Goal: Task Accomplishment & Management: Manage account settings

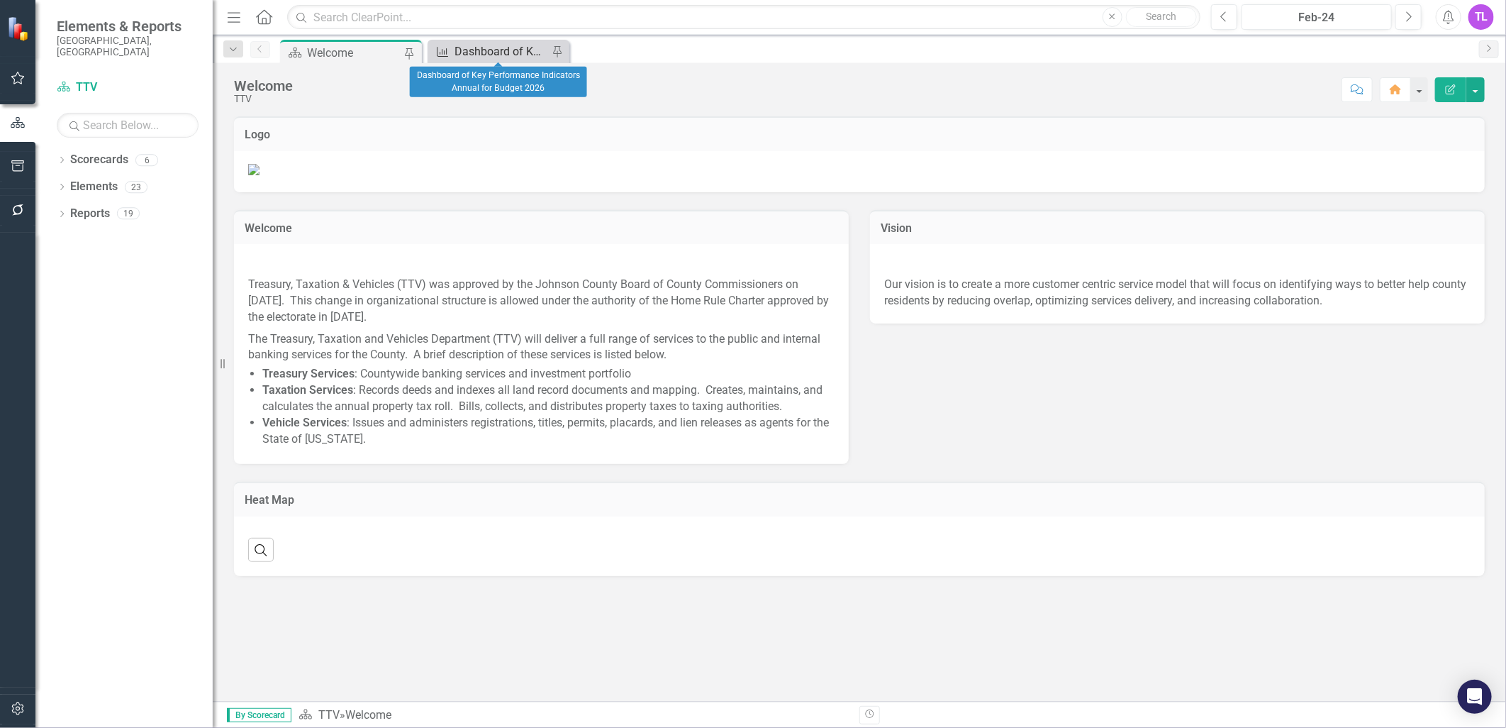
click at [490, 55] on div "Dashboard of Key Performance Indicators Annual for Budget 2026" at bounding box center [502, 52] width 94 height 18
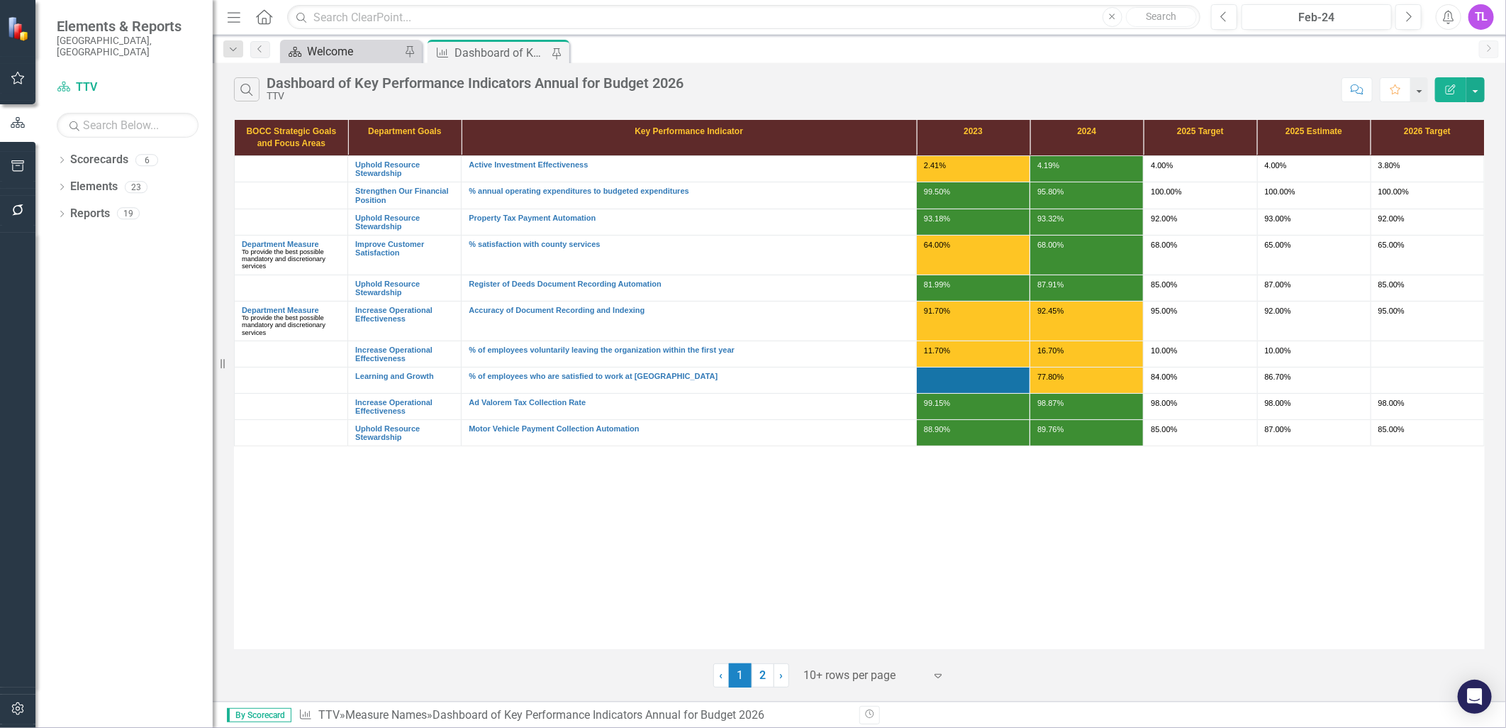
click at [338, 46] on div "Welcome" at bounding box center [354, 52] width 94 height 18
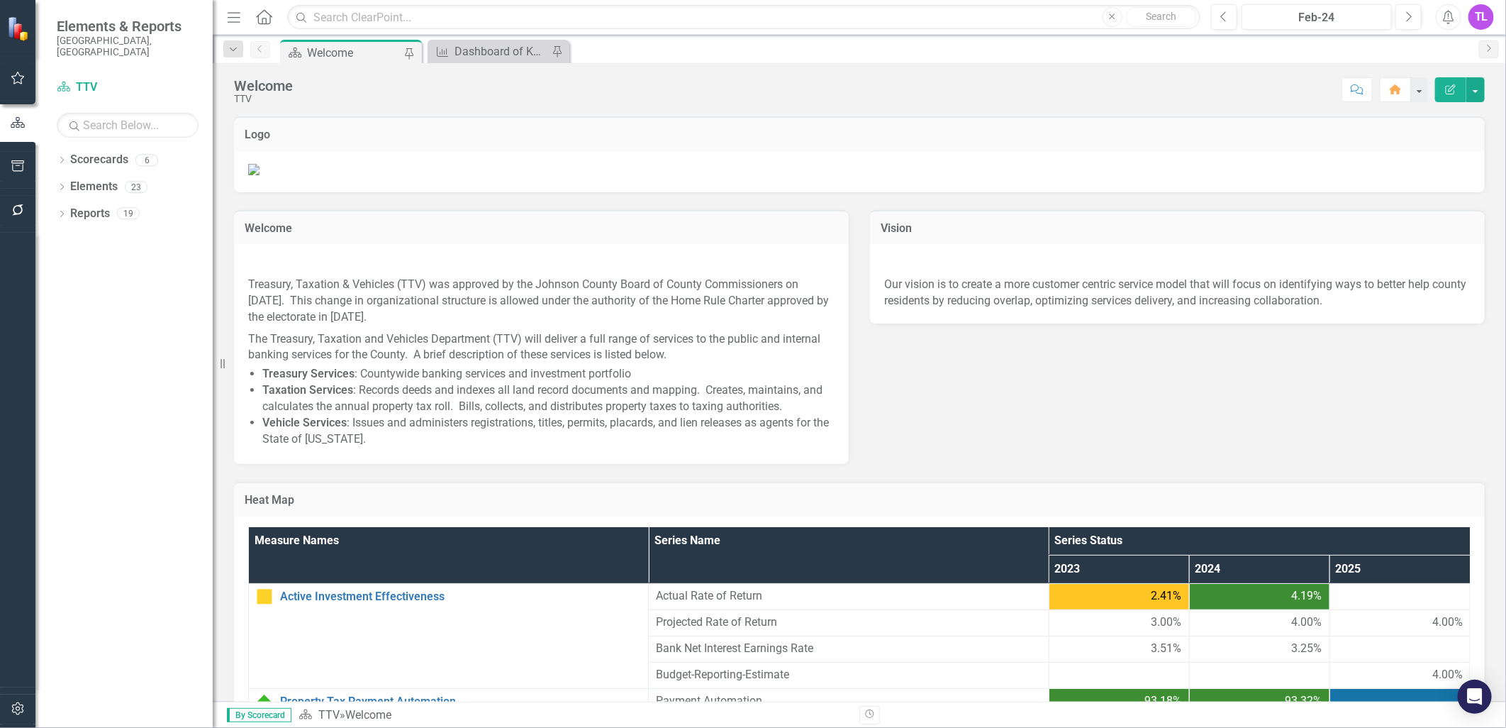
scroll to position [486, 0]
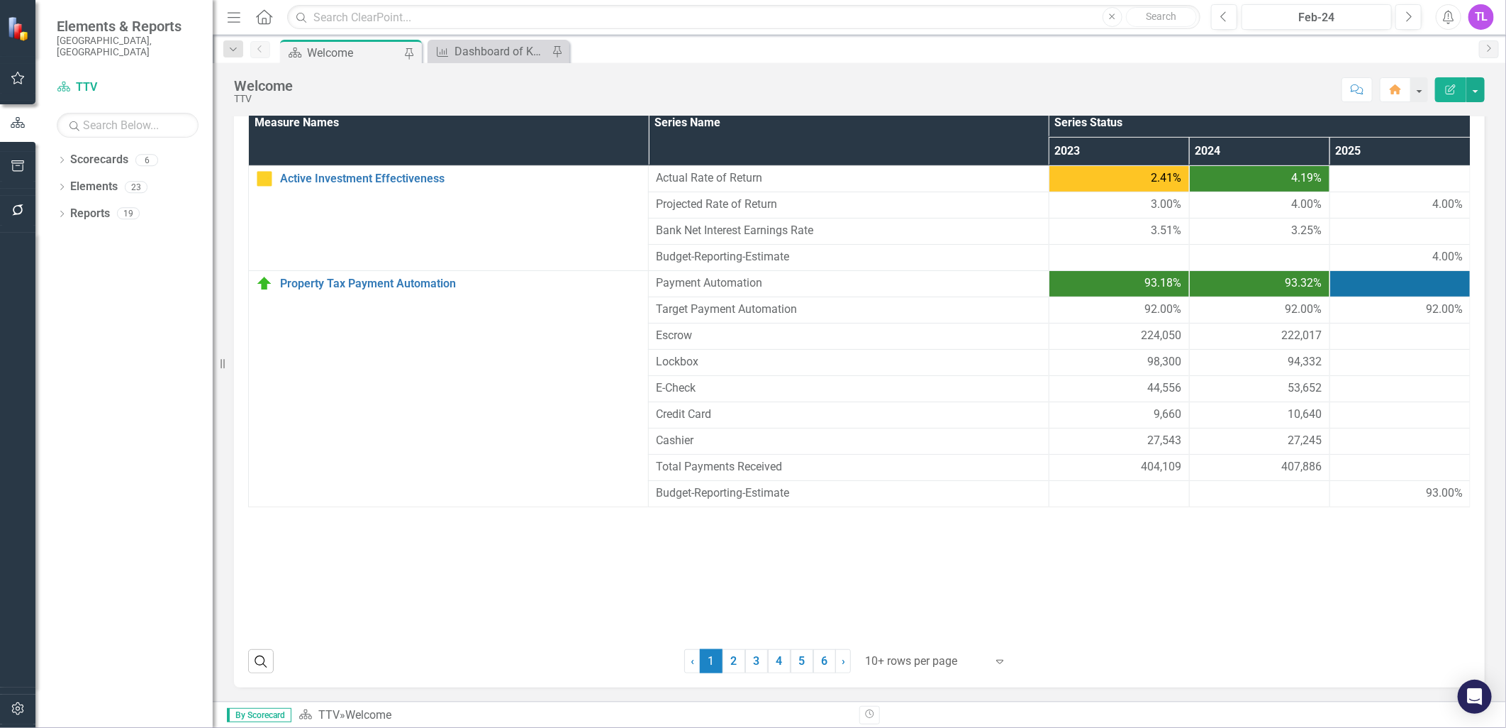
click at [908, 667] on div at bounding box center [926, 661] width 121 height 19
click at [915, 632] on div "Display All Rows" at bounding box center [934, 637] width 133 height 16
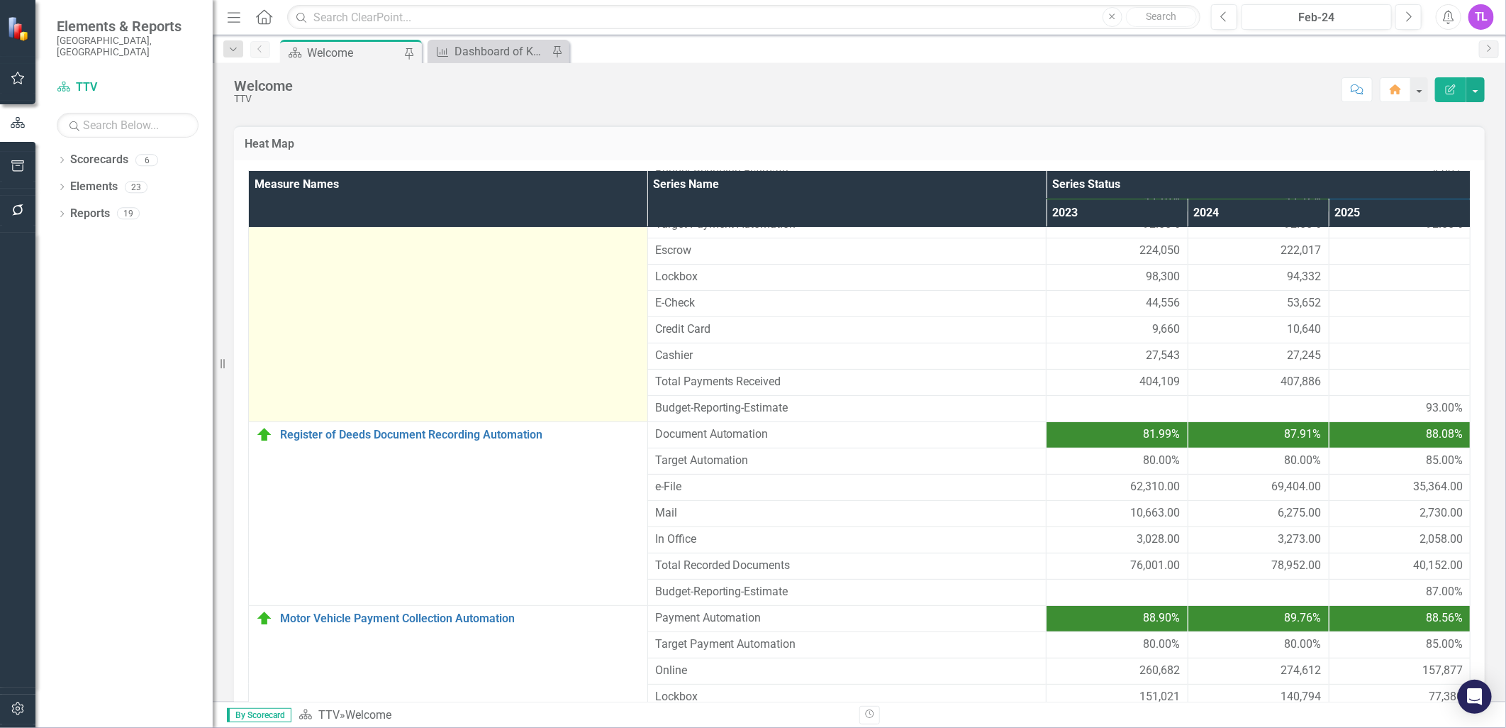
scroll to position [157, 0]
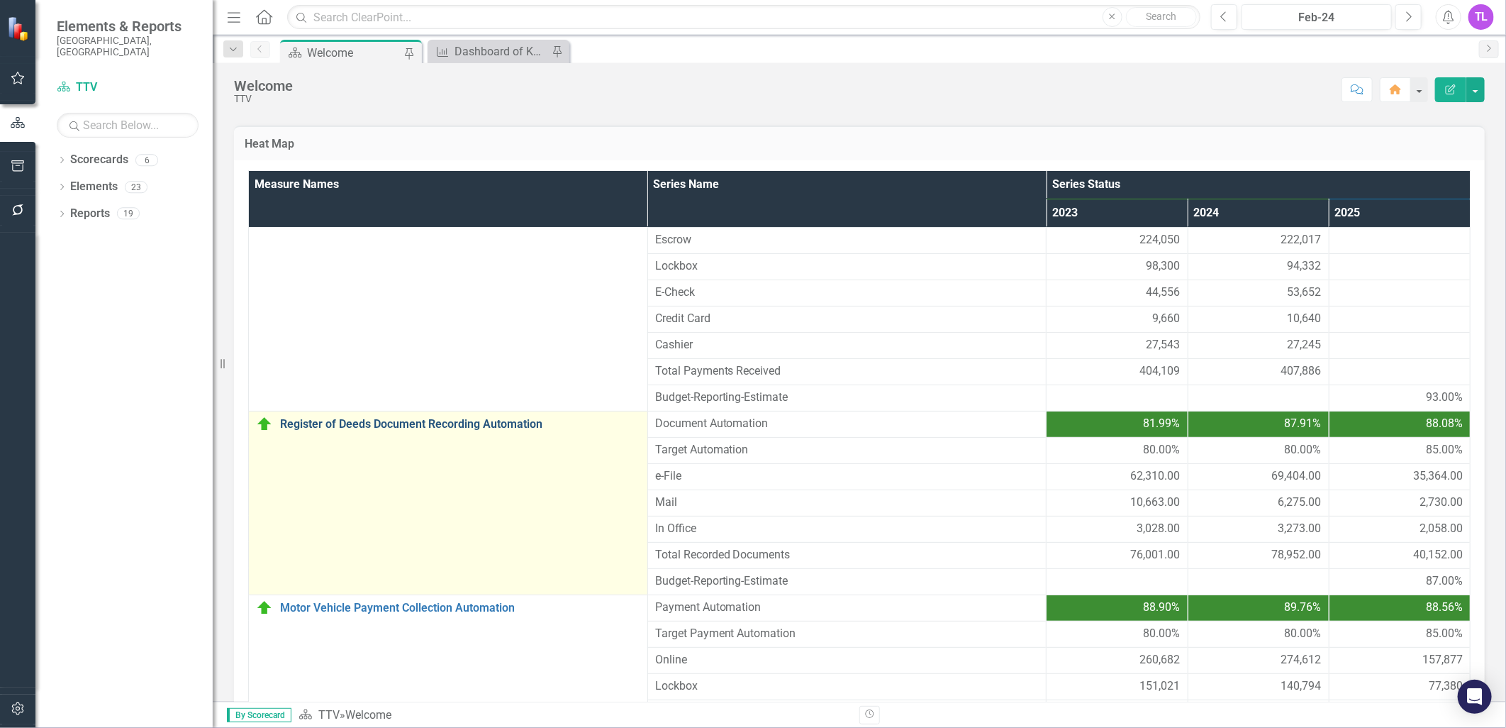
click at [447, 430] on link "Register of Deeds Document Recording Automation" at bounding box center [460, 424] width 360 height 13
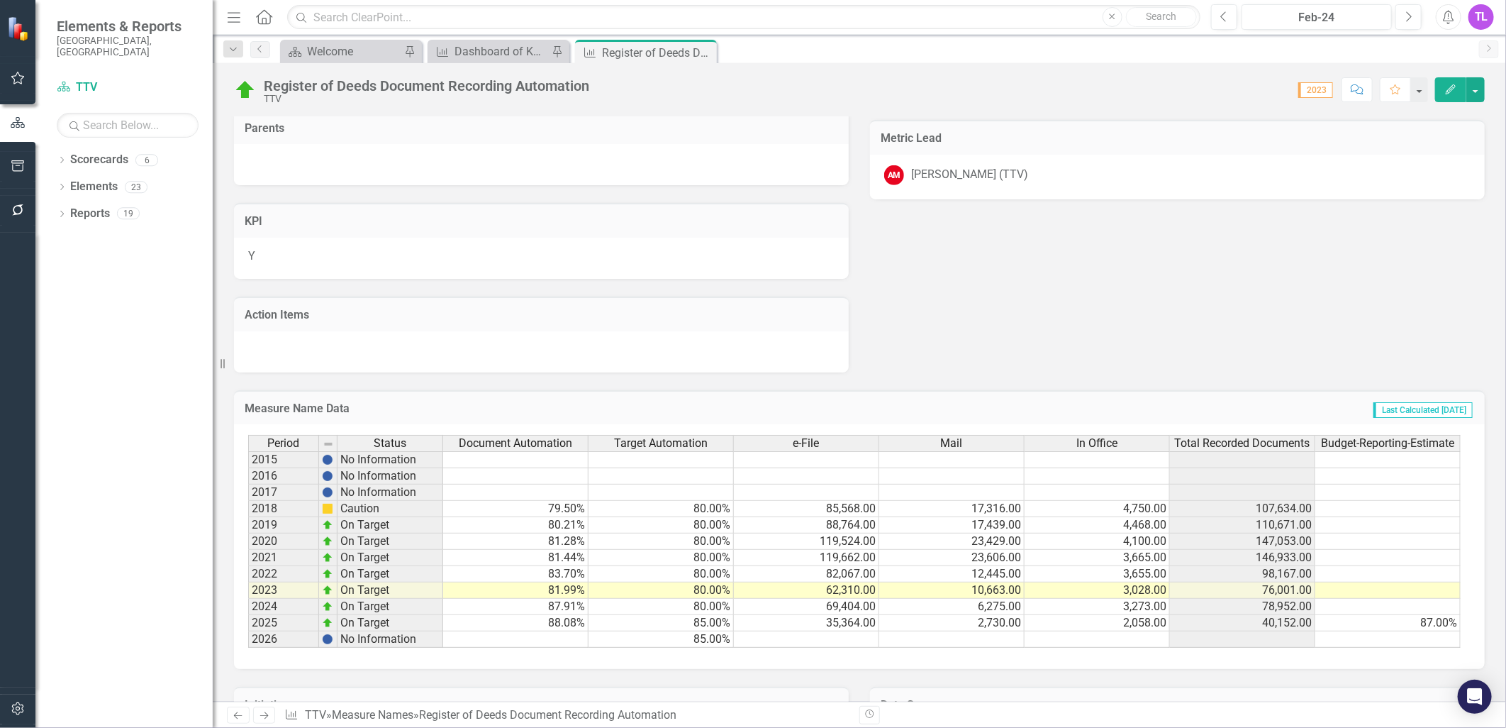
scroll to position [630, 0]
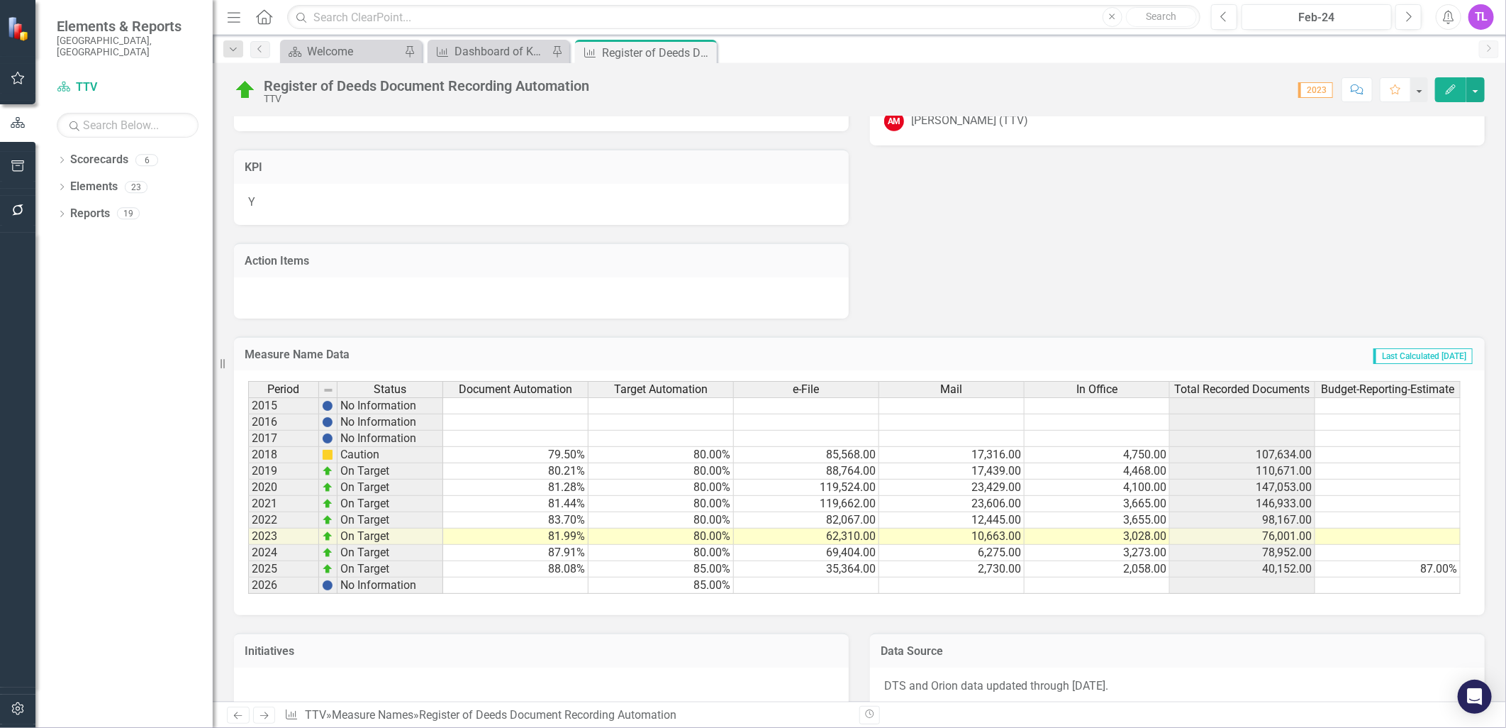
click at [841, 569] on td "35,364.00" at bounding box center [806, 569] width 145 height 16
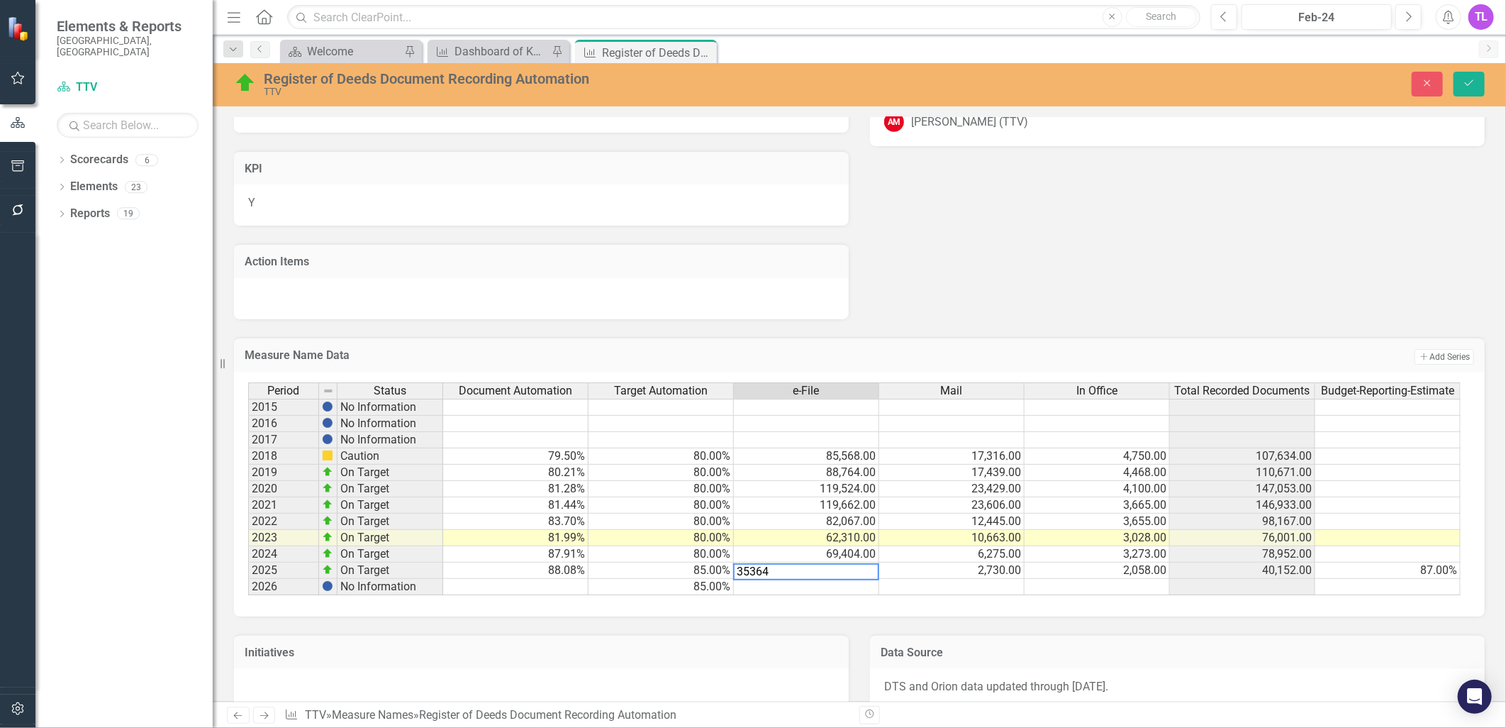
drag, startPoint x: 782, startPoint y: 563, endPoint x: 640, endPoint y: 555, distance: 142.1
click at [640, 553] on div "Period Status Document Automation Target Automation e-File Mail In Office Total…" at bounding box center [854, 488] width 1213 height 213
type textarea "437"
click at [828, 340] on div "Measure Name Data Add Add Series" at bounding box center [859, 354] width 1251 height 35
click at [1423, 81] on icon "Close" at bounding box center [1427, 83] width 13 height 10
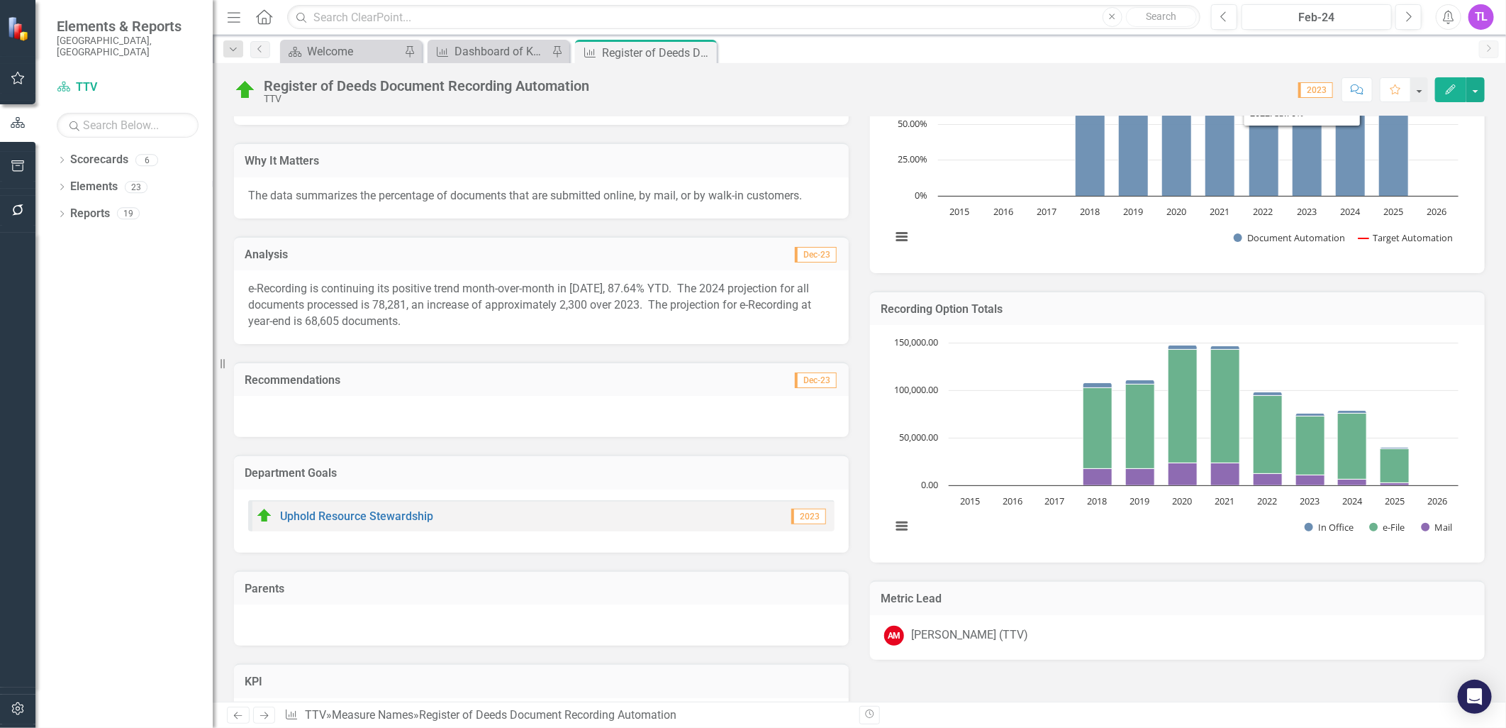
scroll to position [0, 0]
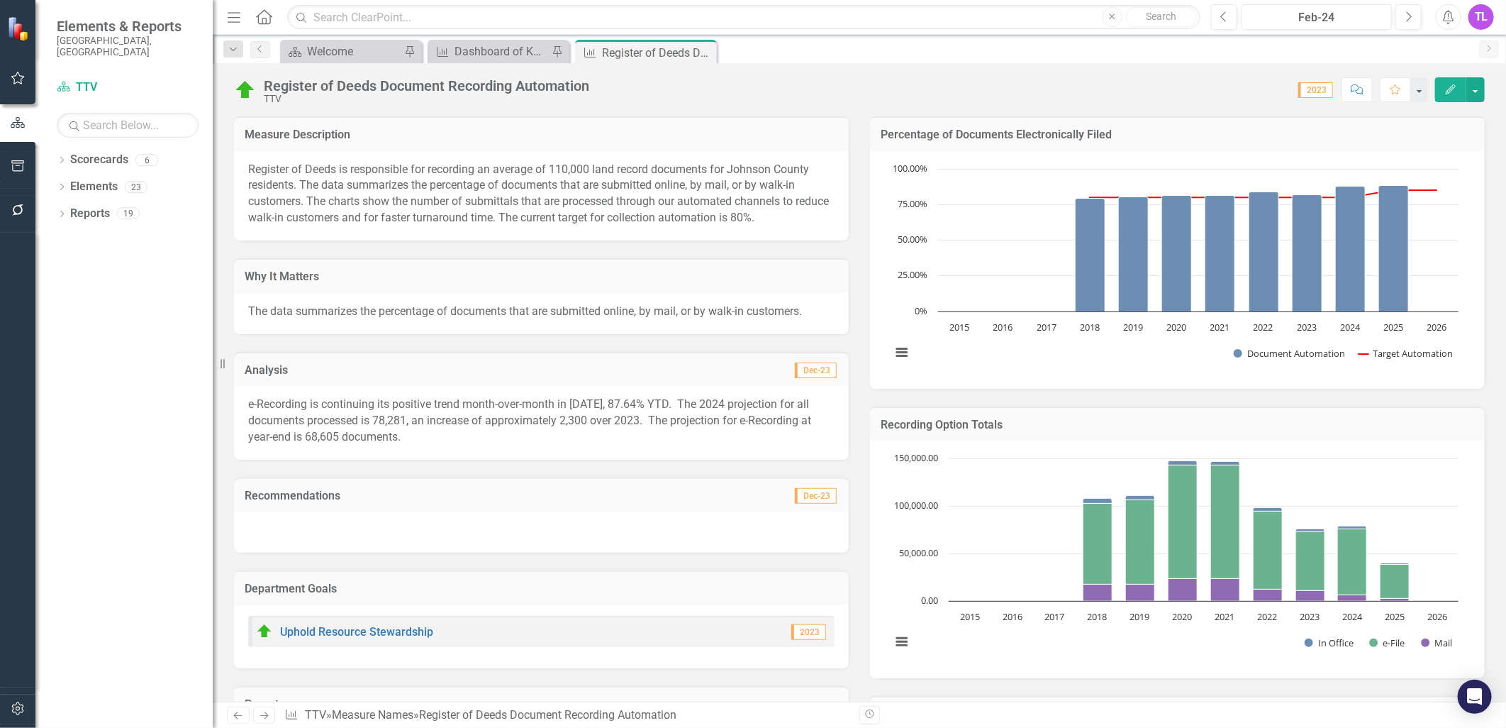
drag, startPoint x: 706, startPoint y: 52, endPoint x: 691, endPoint y: 167, distance: 115.9
click at [0, 0] on icon "Close" at bounding box center [0, 0] width 0 height 0
click at [492, 54] on div "Register of Deeds Document Recording Automation" at bounding box center [493, 53] width 76 height 18
click at [336, 52] on div "Welcome" at bounding box center [354, 52] width 94 height 18
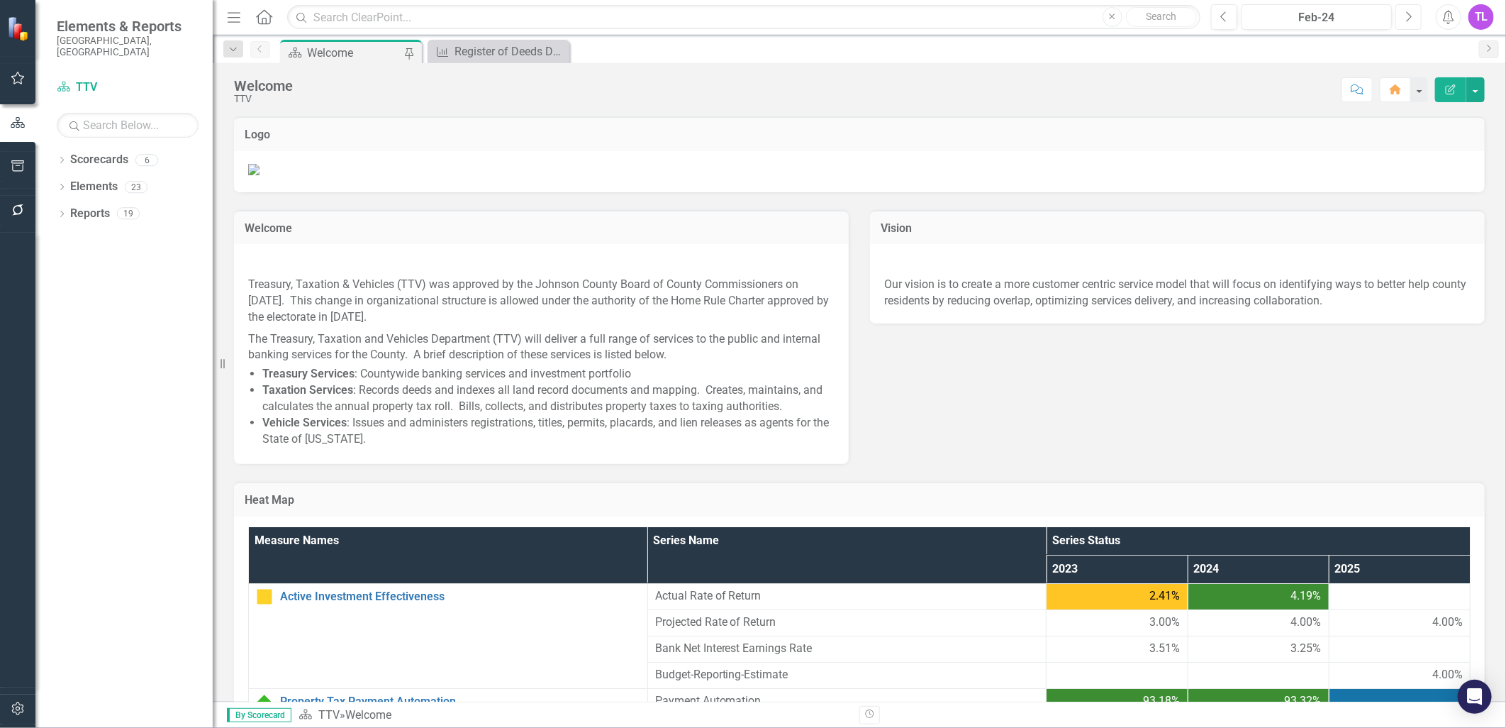
click at [1408, 16] on icon "Next" at bounding box center [1409, 17] width 8 height 13
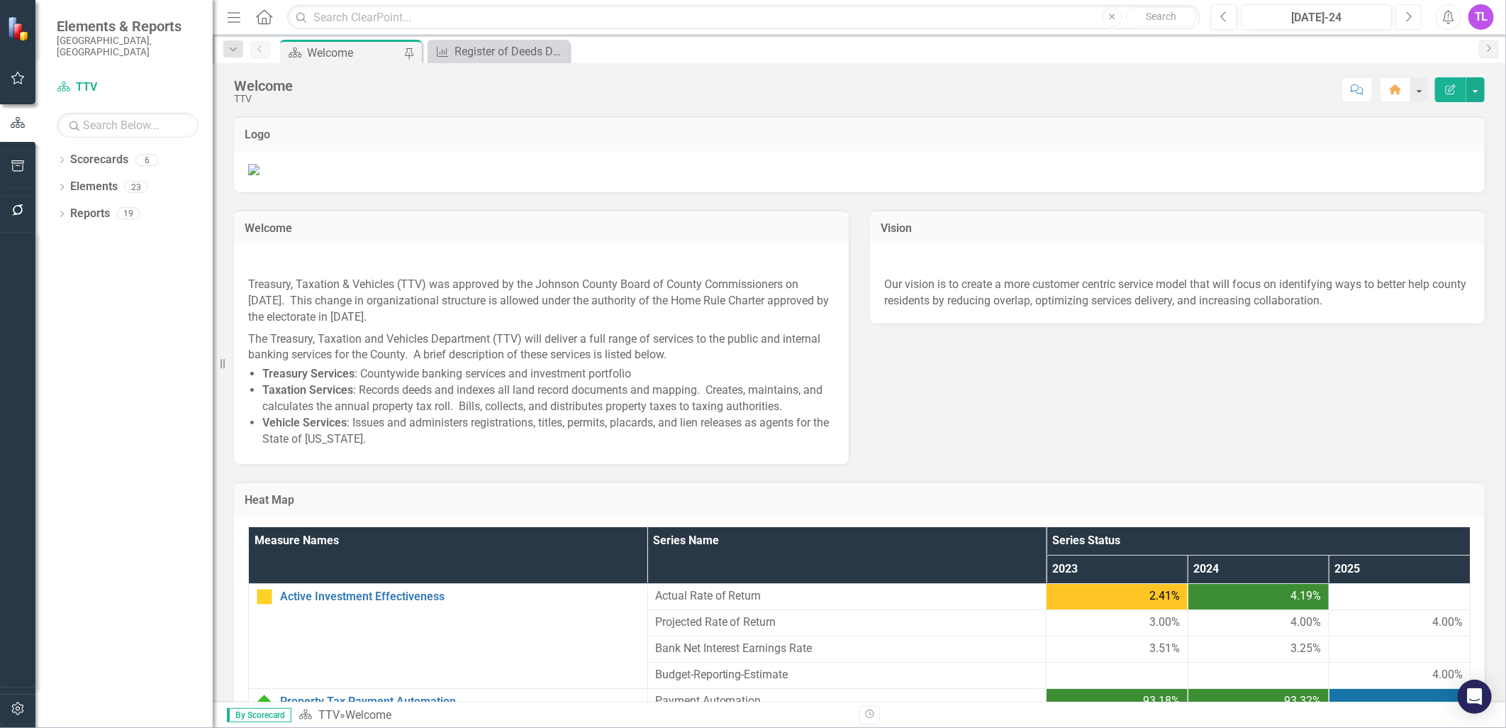
click at [1408, 16] on icon "Next" at bounding box center [1409, 17] width 8 height 13
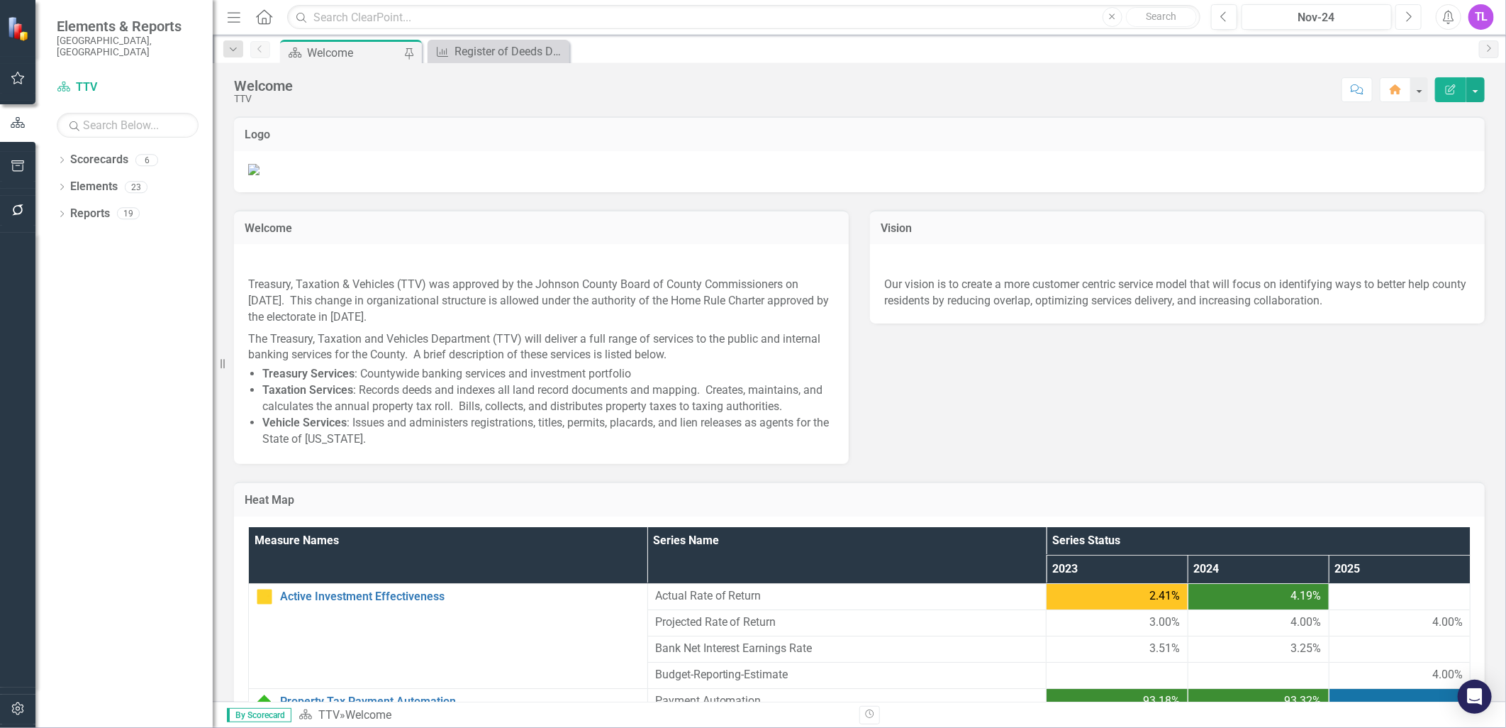
click at [1408, 16] on icon "Next" at bounding box center [1409, 17] width 8 height 13
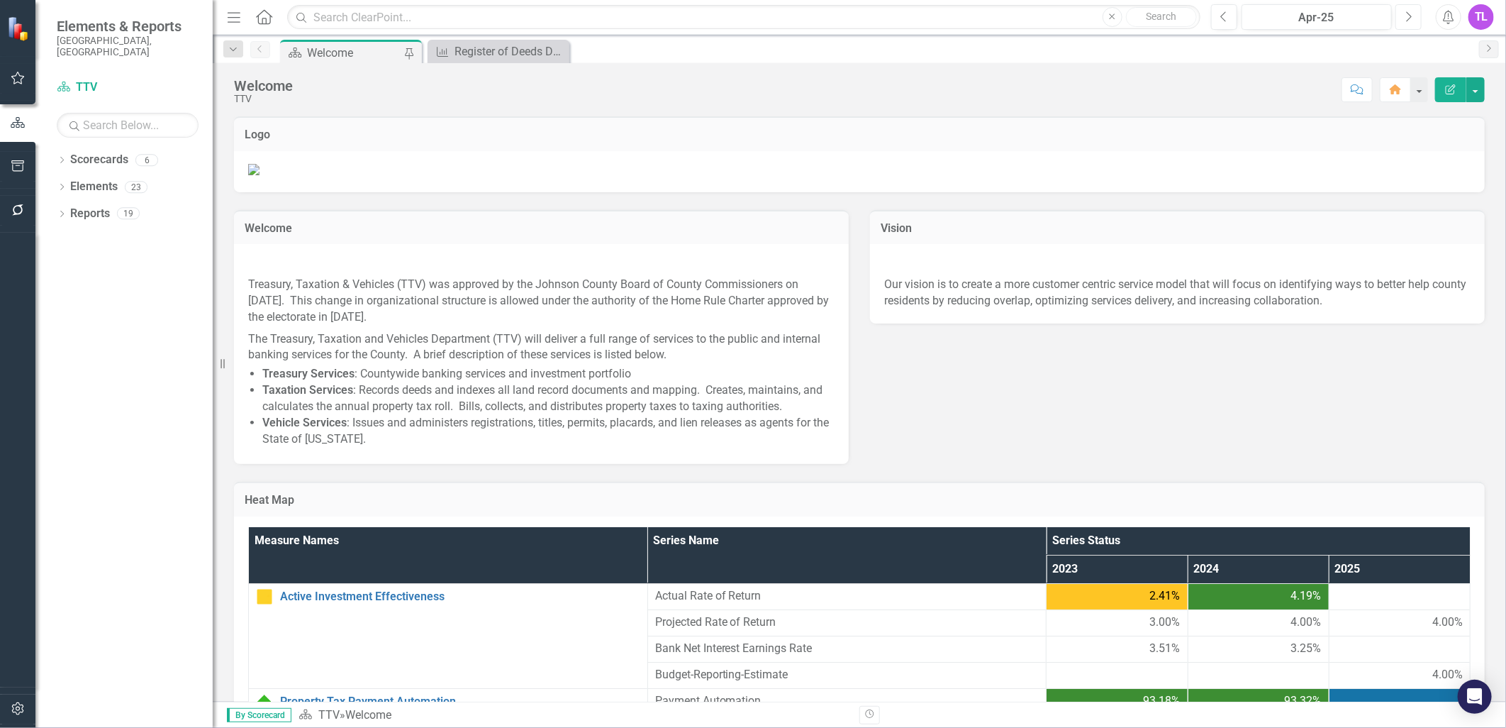
click at [1408, 16] on icon "Next" at bounding box center [1409, 17] width 8 height 13
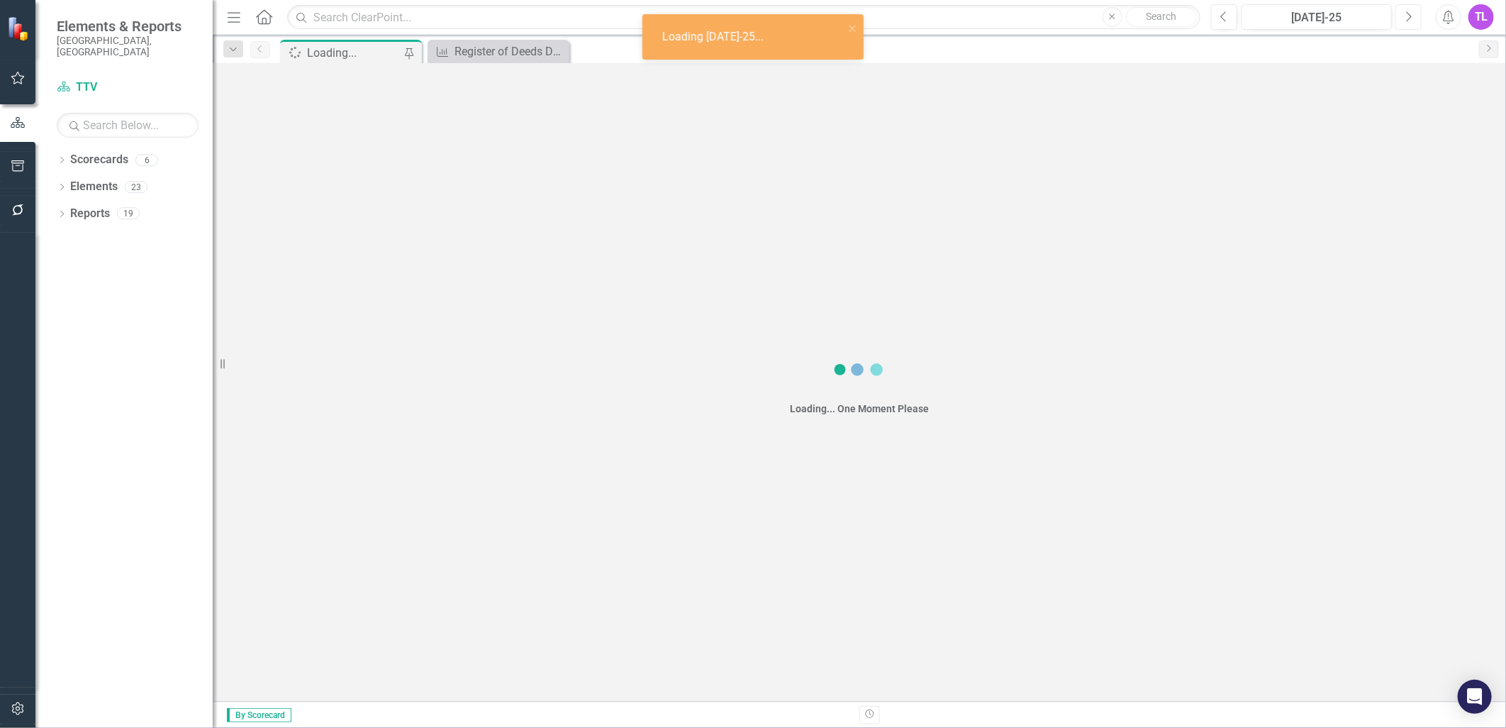
click at [1408, 16] on icon "Next" at bounding box center [1409, 17] width 8 height 13
click at [1408, 15] on icon "Next" at bounding box center [1409, 17] width 8 height 13
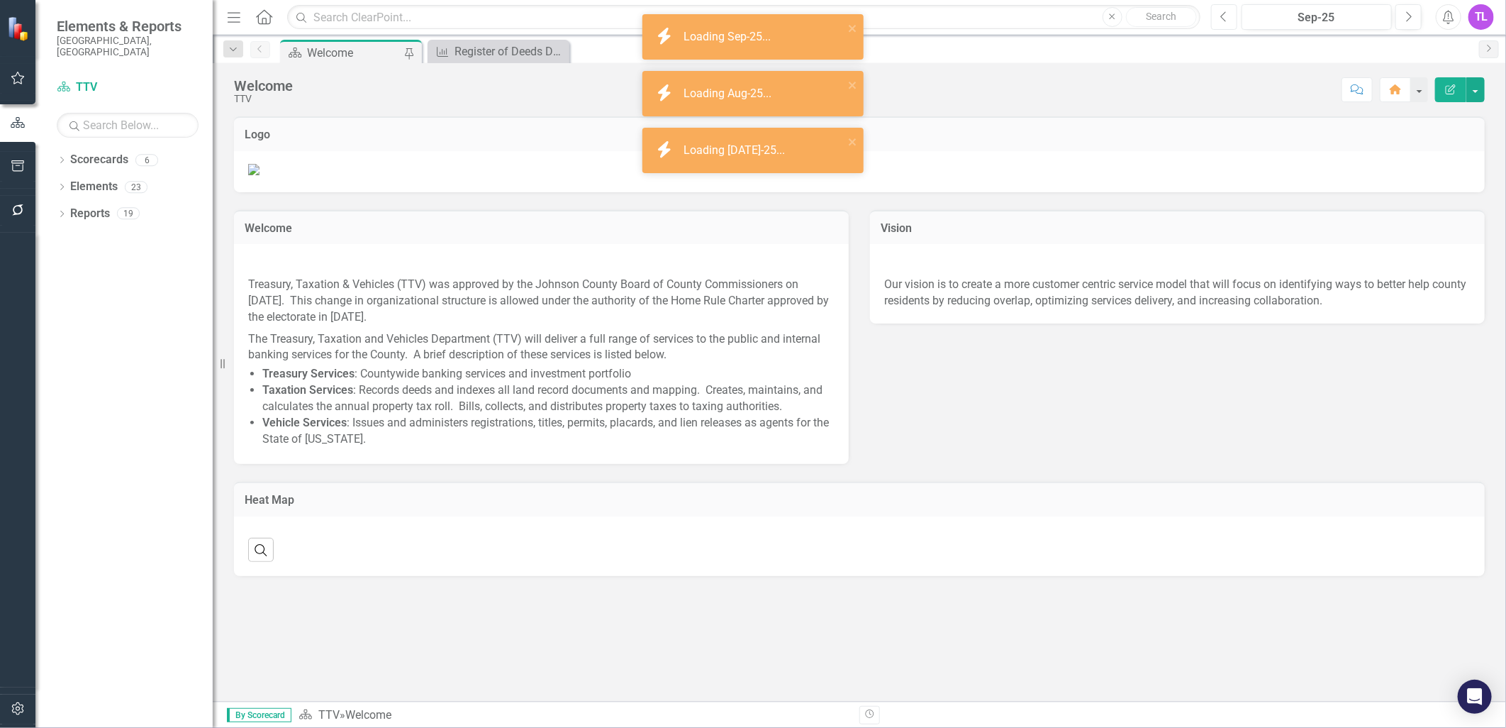
click at [1224, 15] on icon "Previous" at bounding box center [1224, 17] width 8 height 13
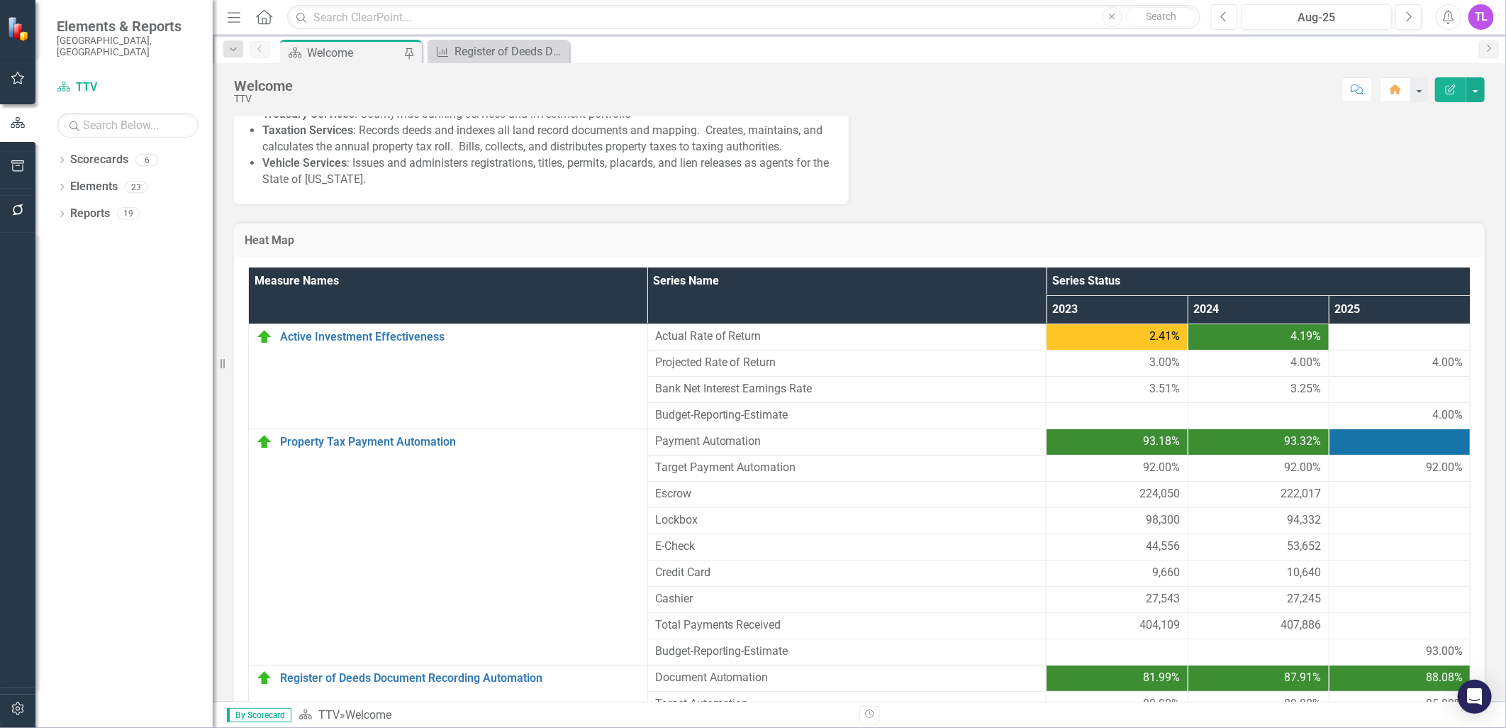
scroll to position [504, 0]
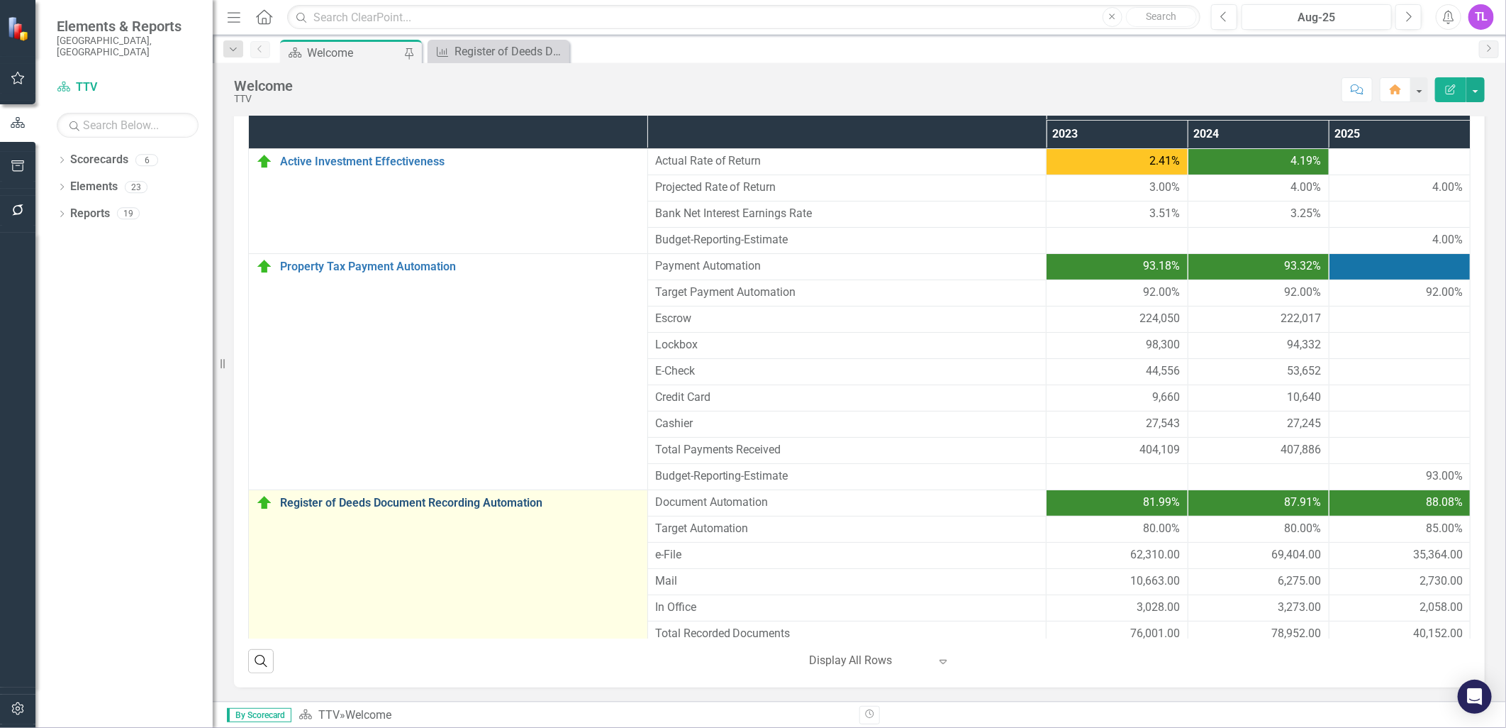
click at [423, 502] on link "Register of Deeds Document Recording Automation" at bounding box center [460, 502] width 360 height 13
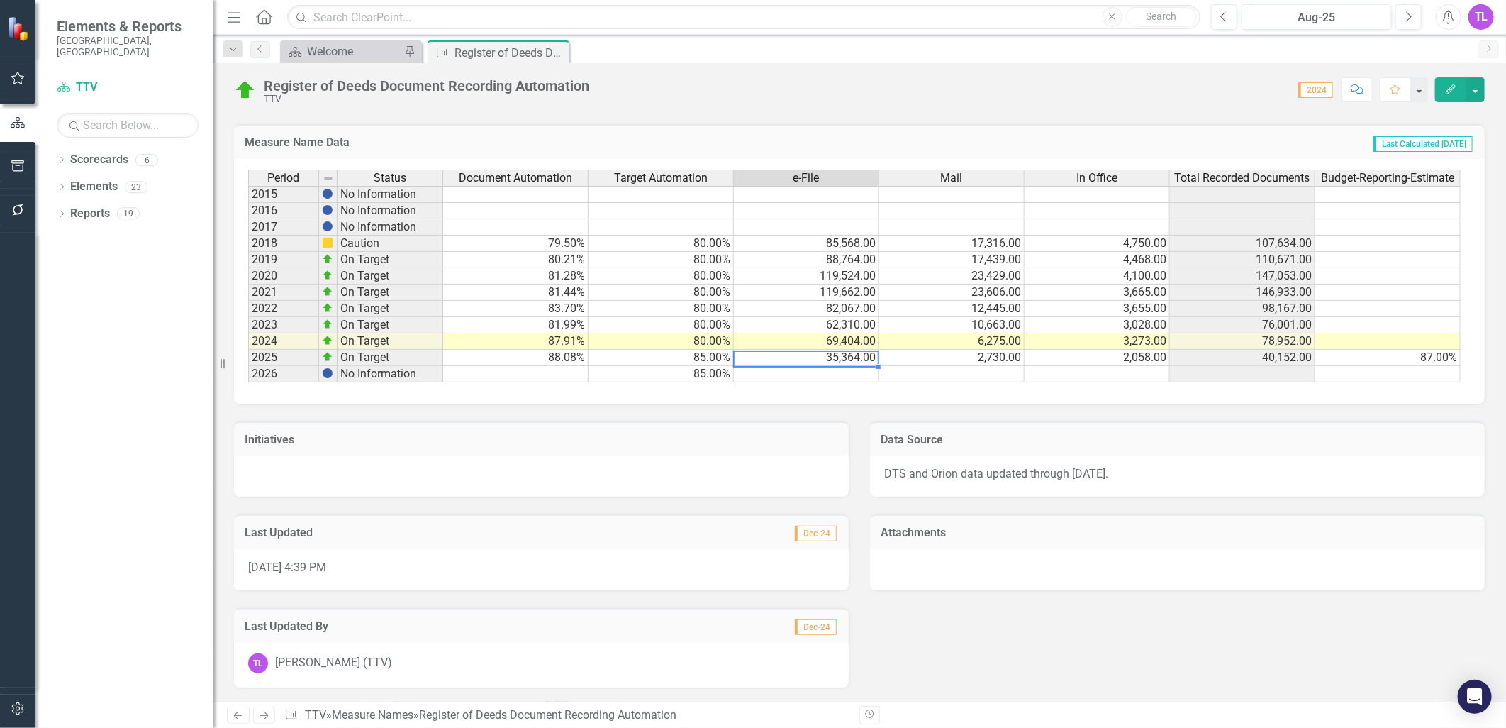
click at [842, 350] on td "35,364.00" at bounding box center [806, 358] width 145 height 16
click at [823, 350] on td "35,364.00" at bounding box center [806, 358] width 145 height 16
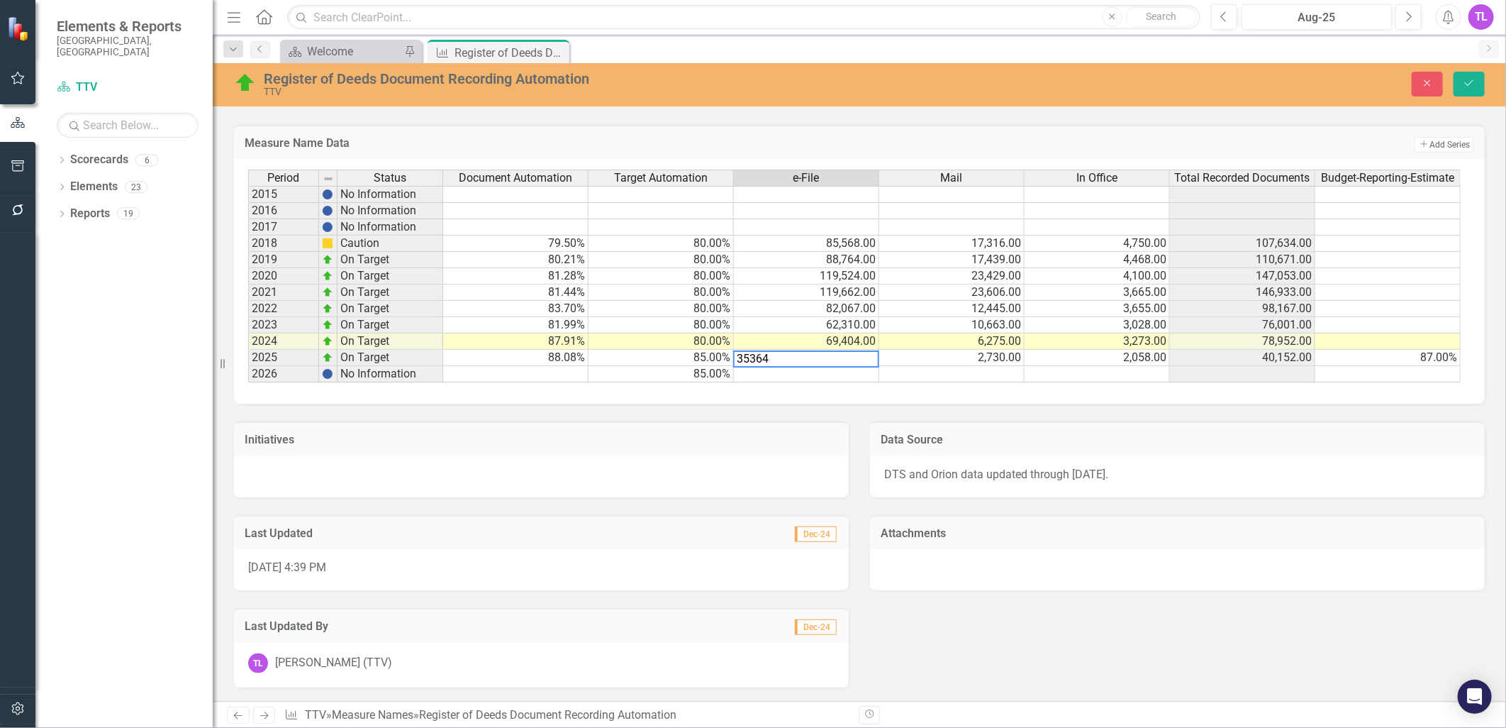
drag, startPoint x: 688, startPoint y: 343, endPoint x: 669, endPoint y: 345, distance: 18.6
click at [669, 345] on div "Period Status Document Automation Target Automation e-File Mail In Office Total…" at bounding box center [854, 275] width 1213 height 213
type textarea "2449"
click at [1476, 79] on button "Save" at bounding box center [1469, 84] width 31 height 25
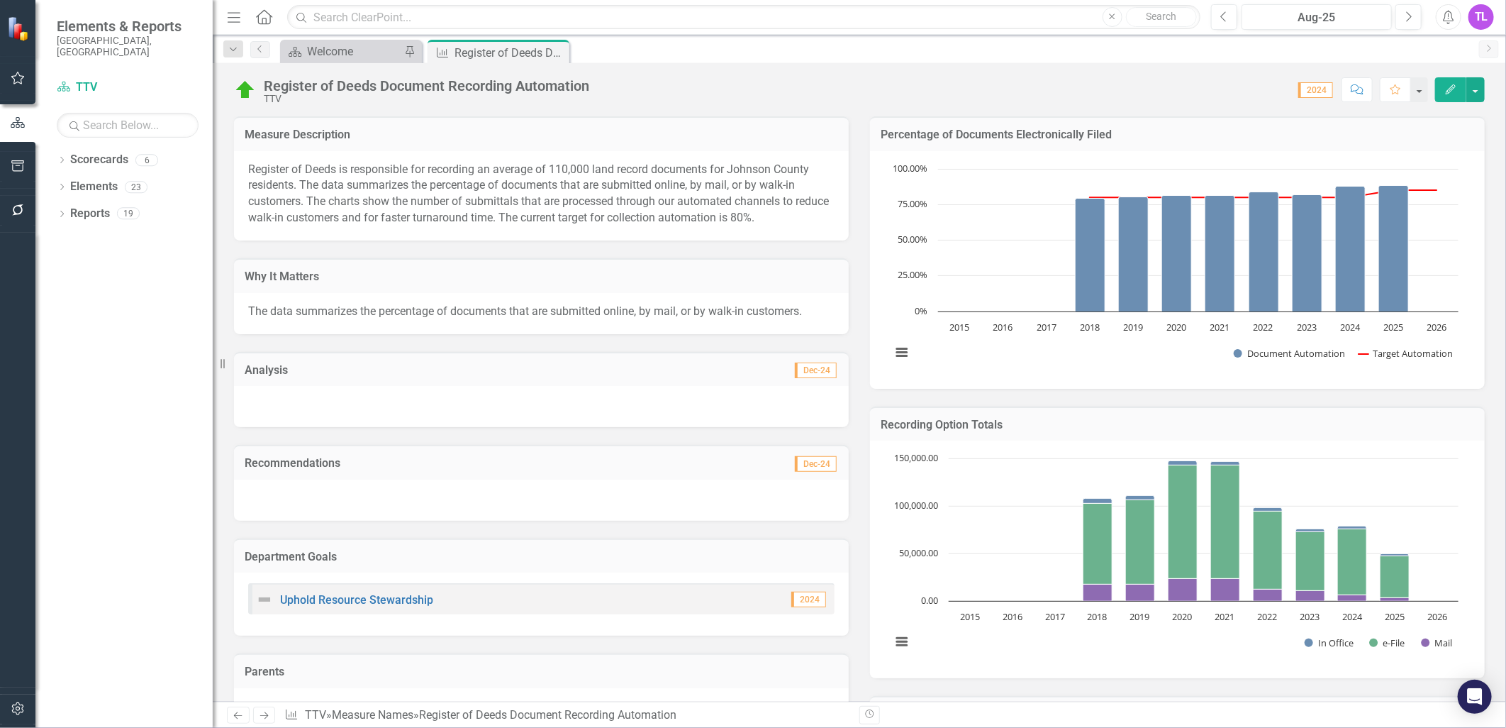
scroll to position [813, 0]
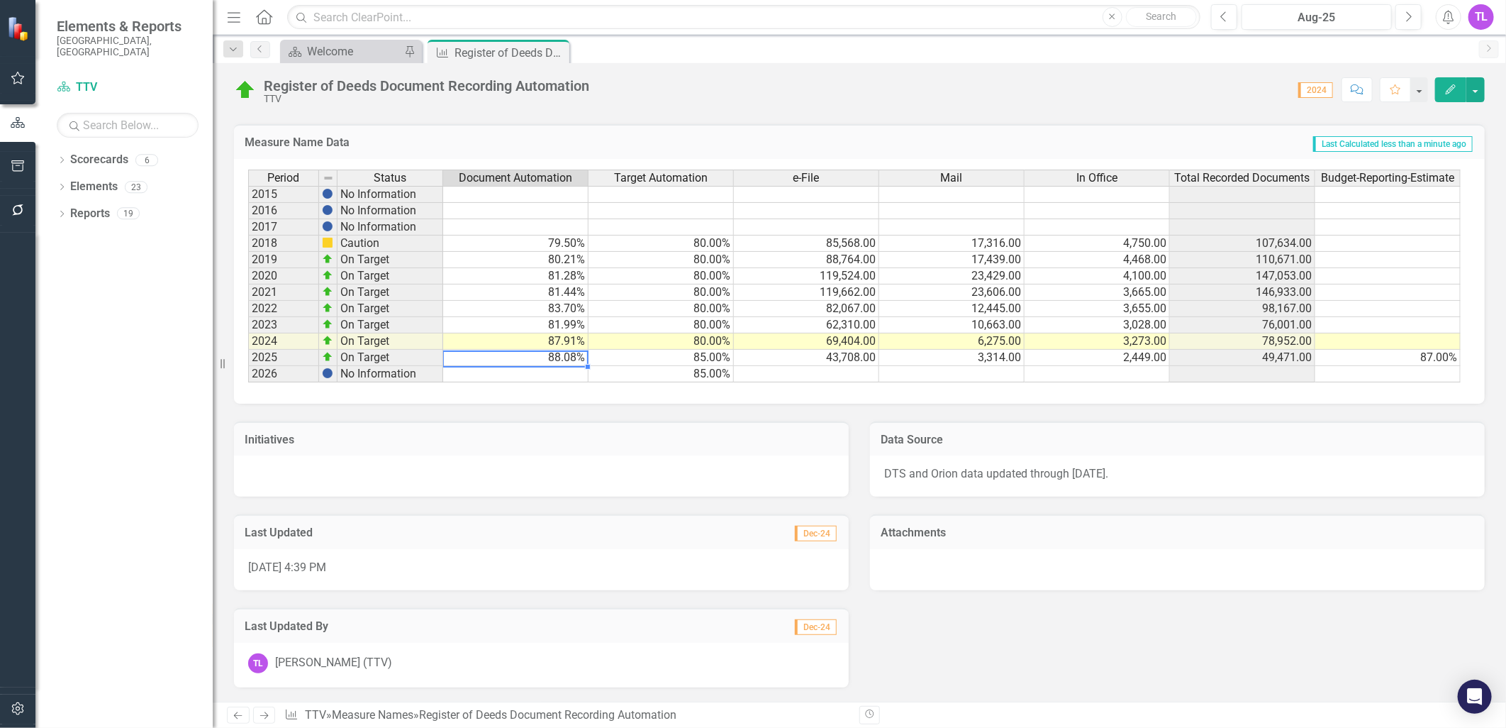
click at [555, 350] on td "88.08%" at bounding box center [515, 358] width 145 height 16
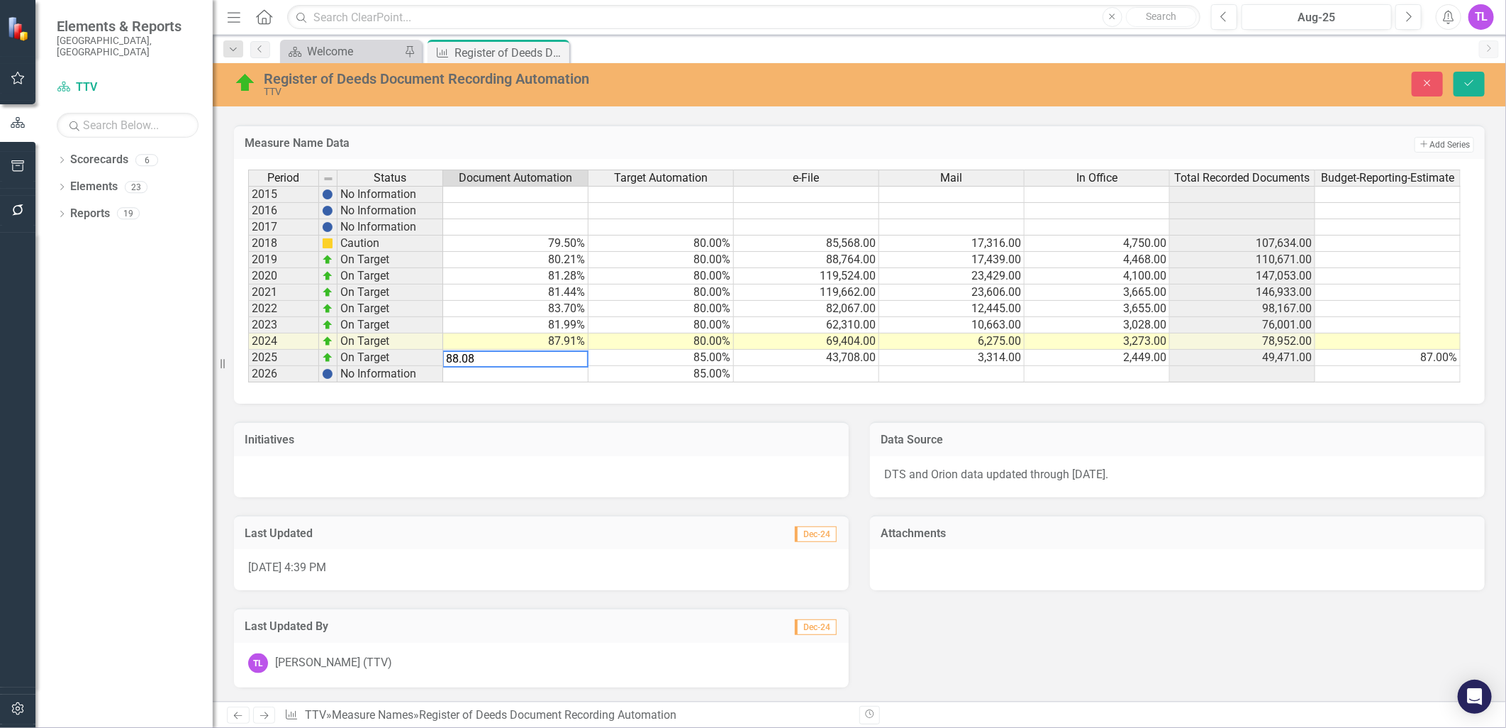
drag, startPoint x: 498, startPoint y: 350, endPoint x: 408, endPoint y: 348, distance: 90.1
click at [408, 348] on div "Period Status Document Automation Target Automation e-File Mail In Office Total…" at bounding box center [854, 275] width 1213 height 213
type textarea "85"
click at [1468, 79] on icon "Save" at bounding box center [1469, 83] width 13 height 10
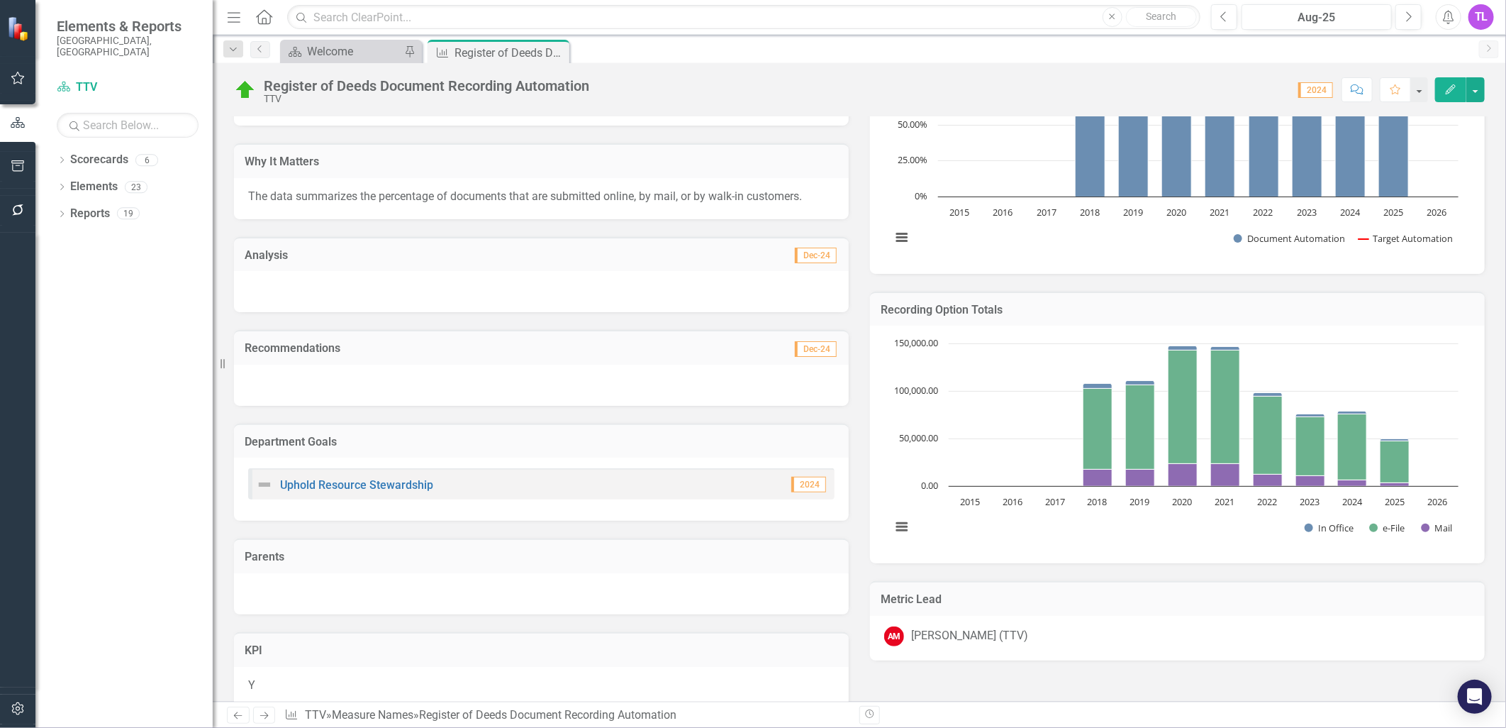
scroll to position [0, 0]
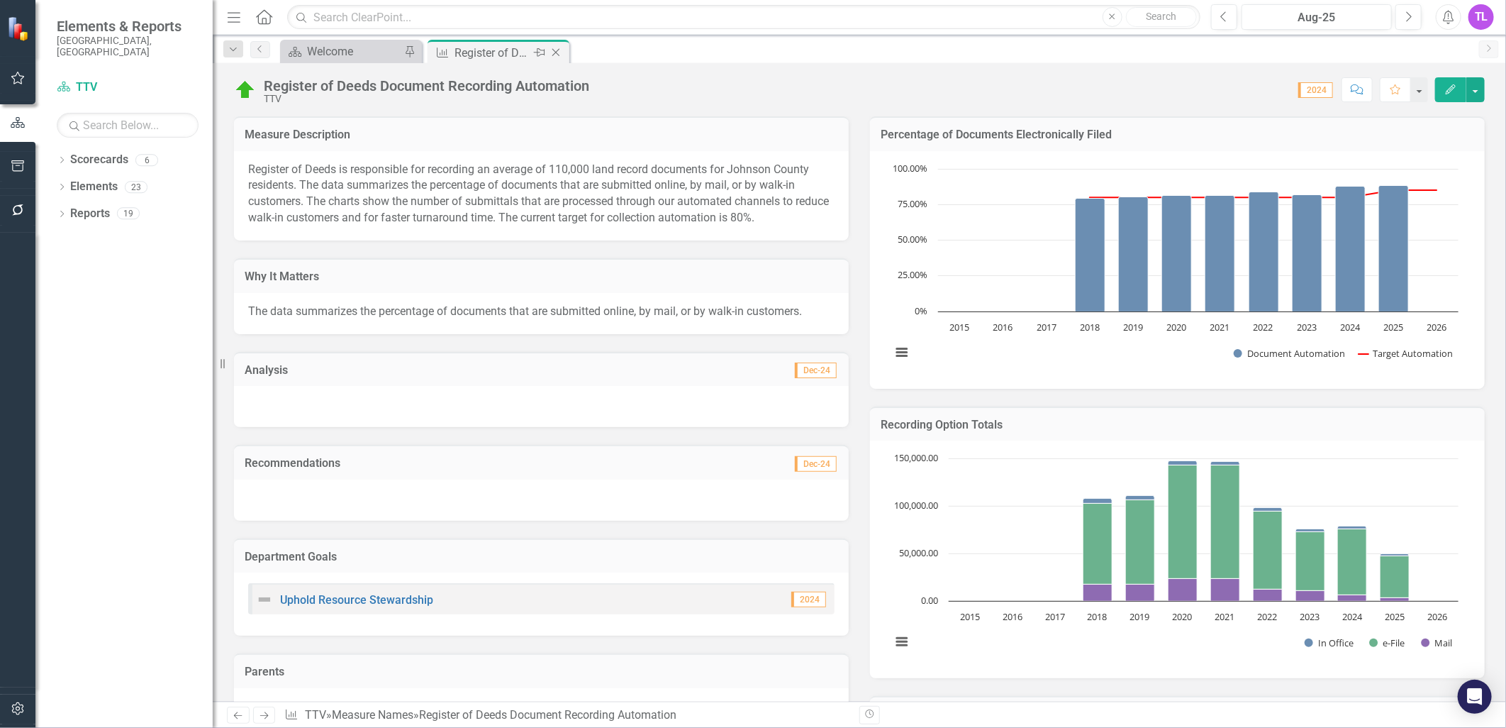
click at [561, 53] on icon "Close" at bounding box center [556, 52] width 14 height 11
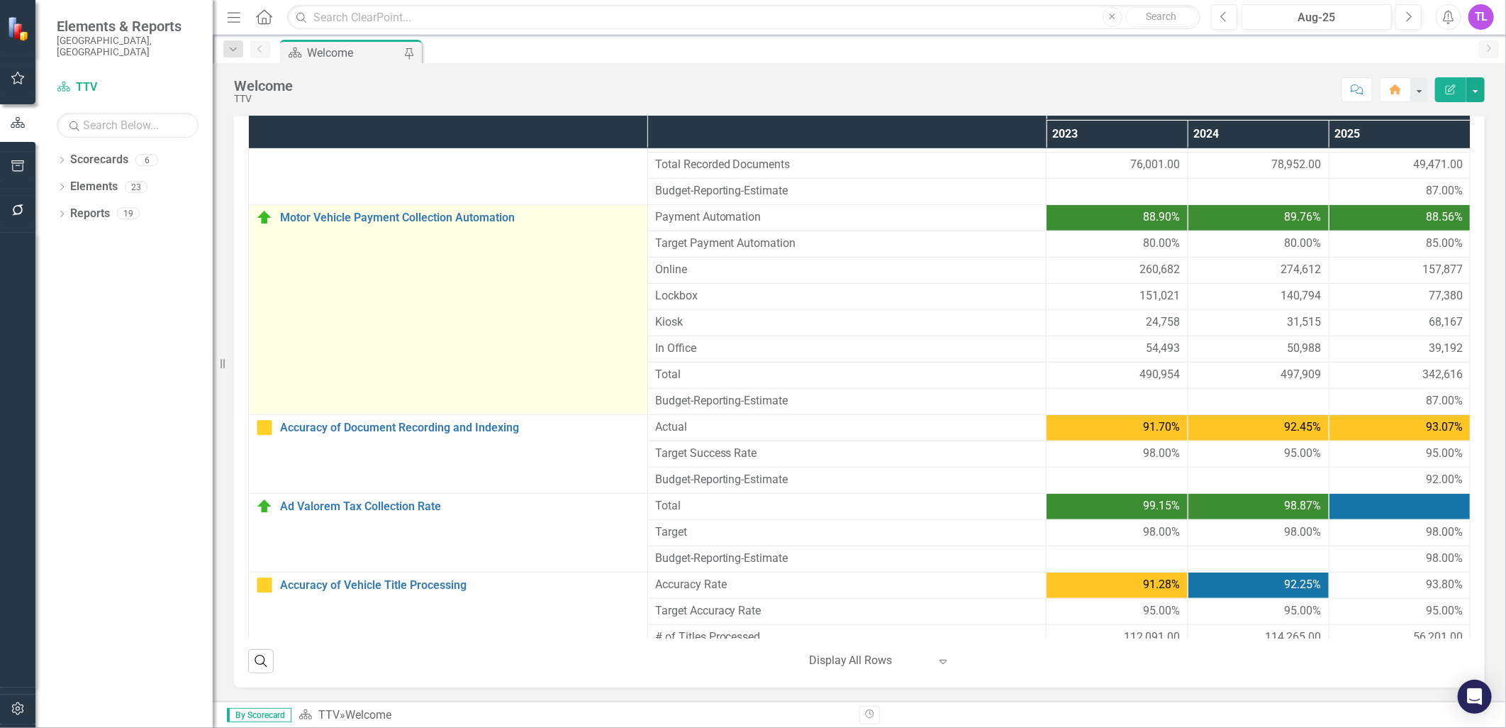
scroll to position [472, 0]
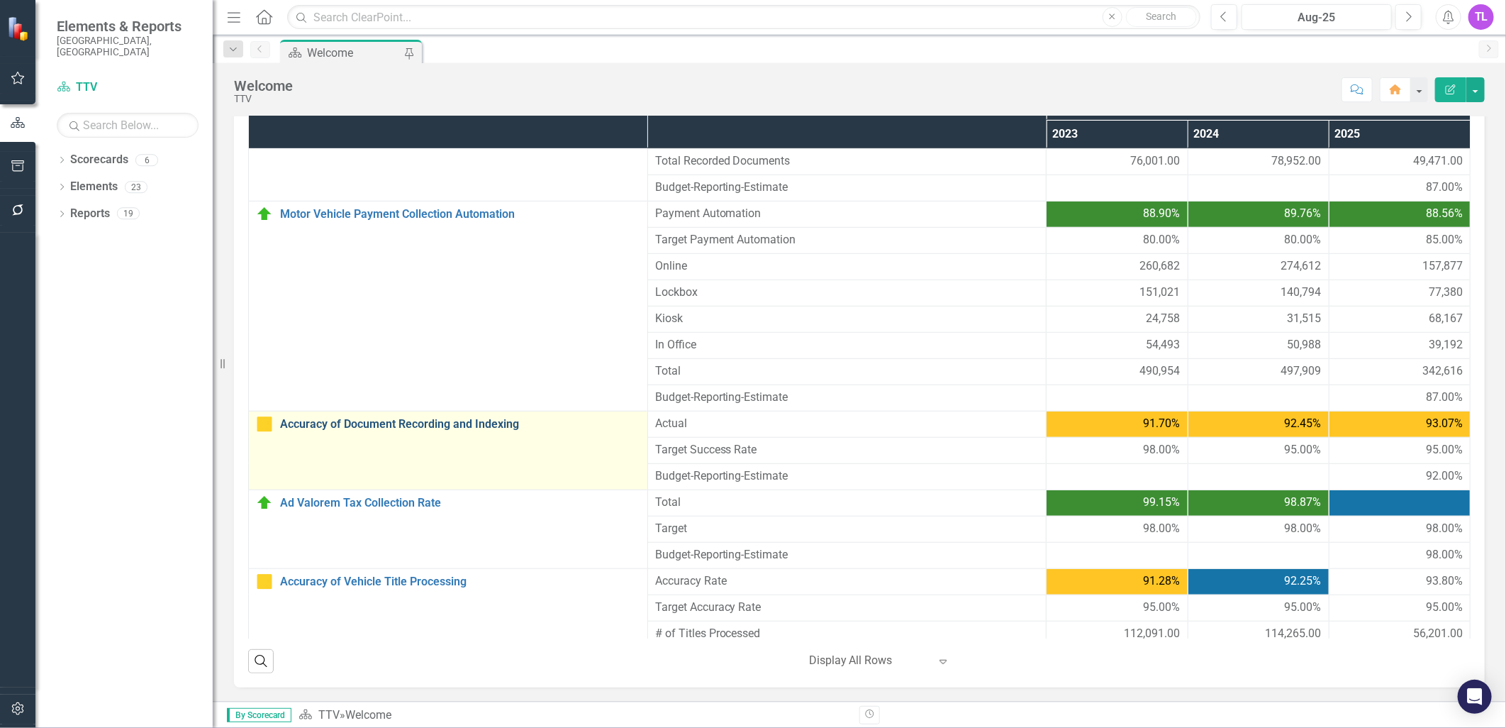
click at [397, 429] on link "Accuracy of Document Recording and Indexing" at bounding box center [460, 424] width 360 height 13
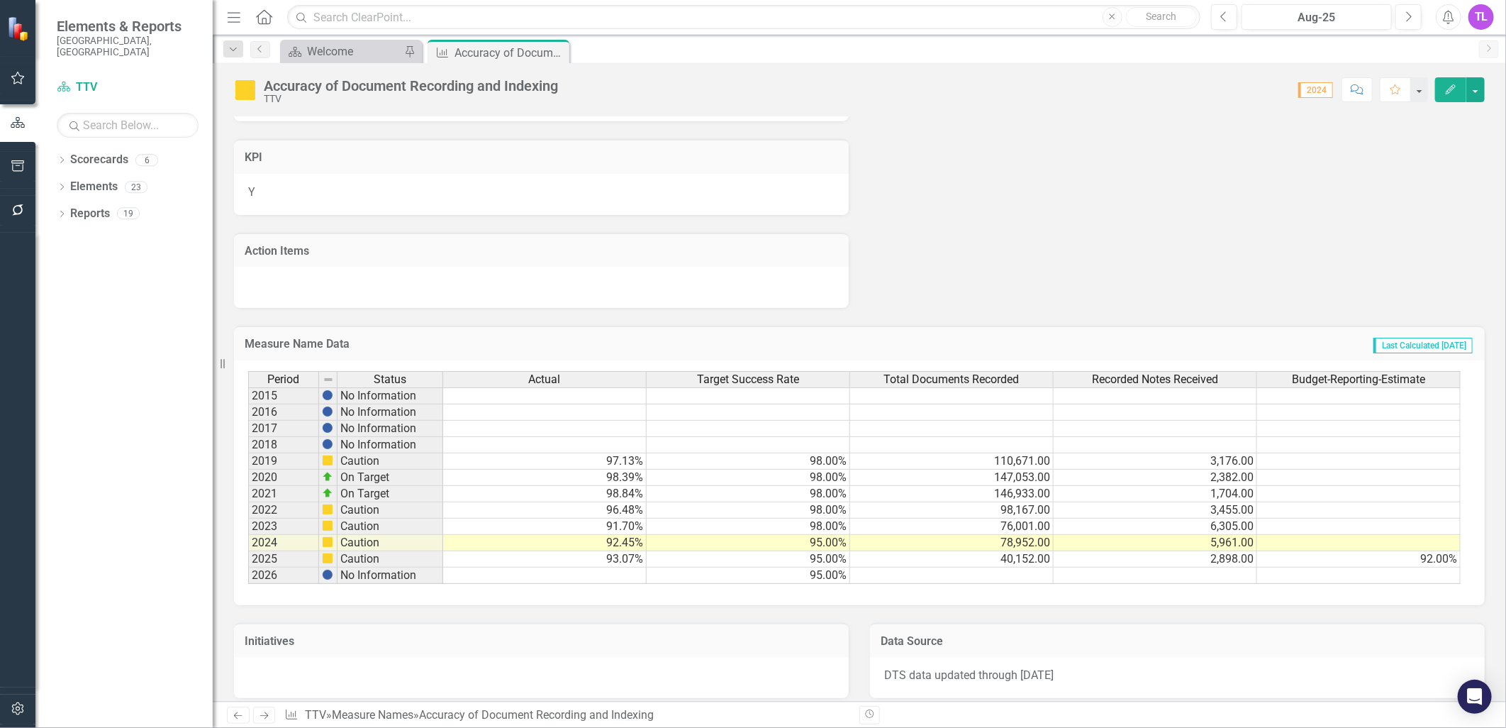
click at [614, 554] on td "93.07%" at bounding box center [545, 559] width 204 height 16
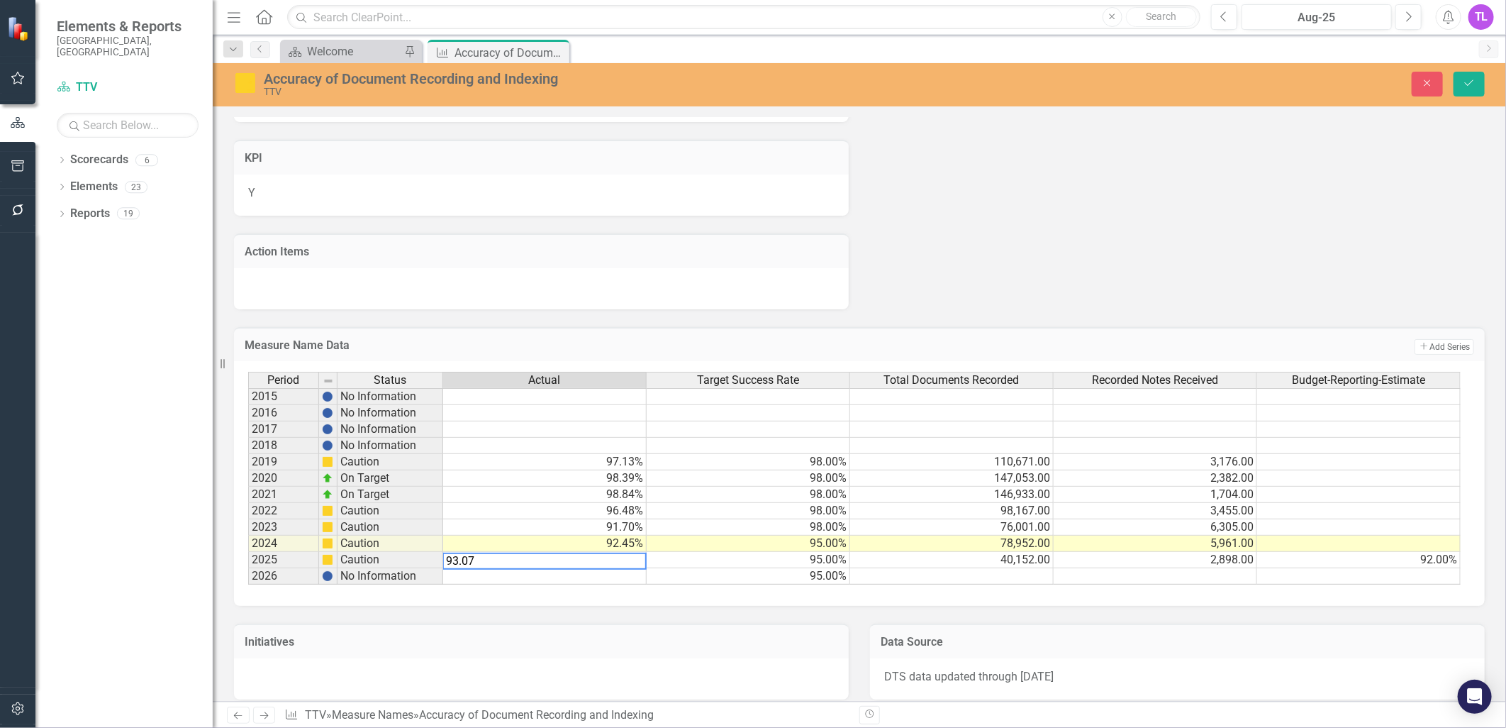
drag, startPoint x: 549, startPoint y: 559, endPoint x: 413, endPoint y: 554, distance: 135.5
click at [413, 554] on div "Period Status Actual Target Success Rate Total Documents Recorded Recorded Note…" at bounding box center [854, 478] width 1213 height 213
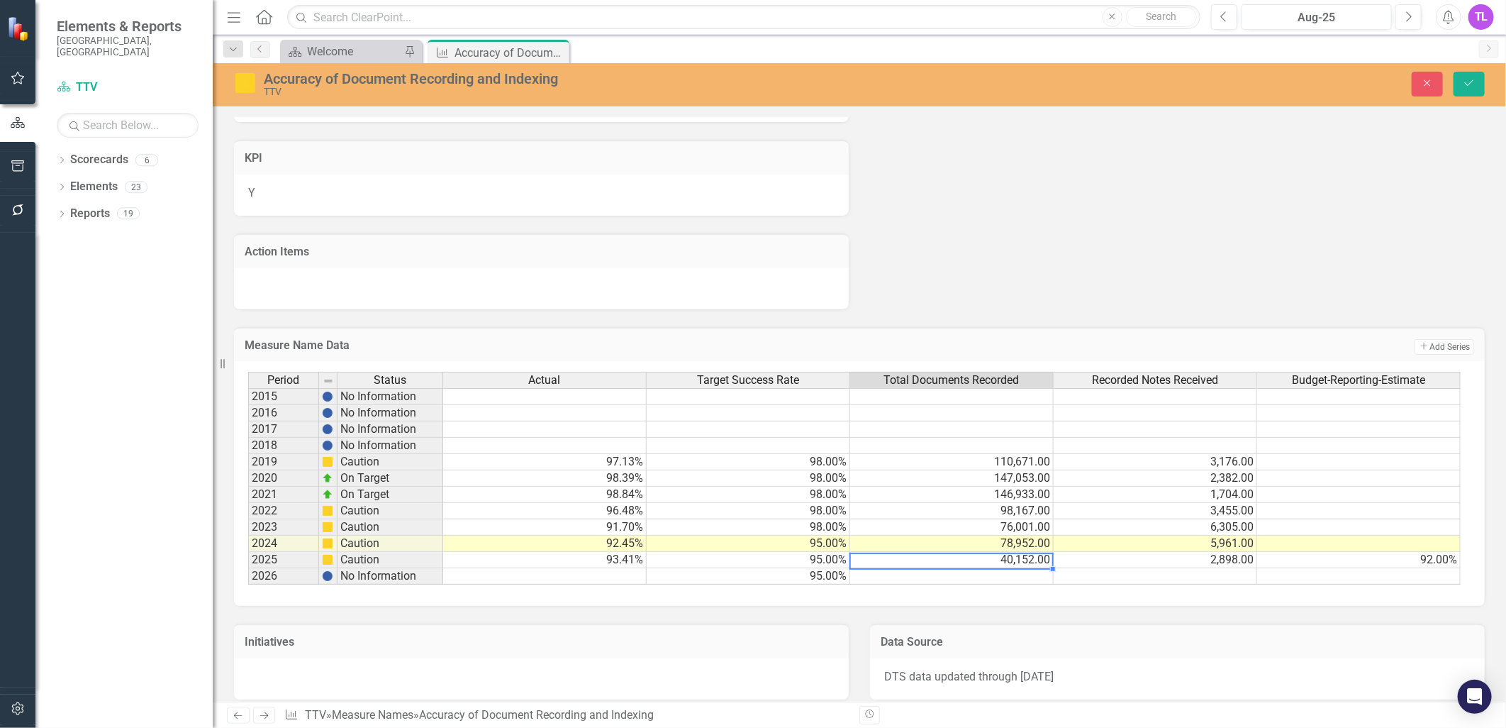
click at [991, 555] on td "40,152.00" at bounding box center [952, 560] width 204 height 16
type textarea "4"
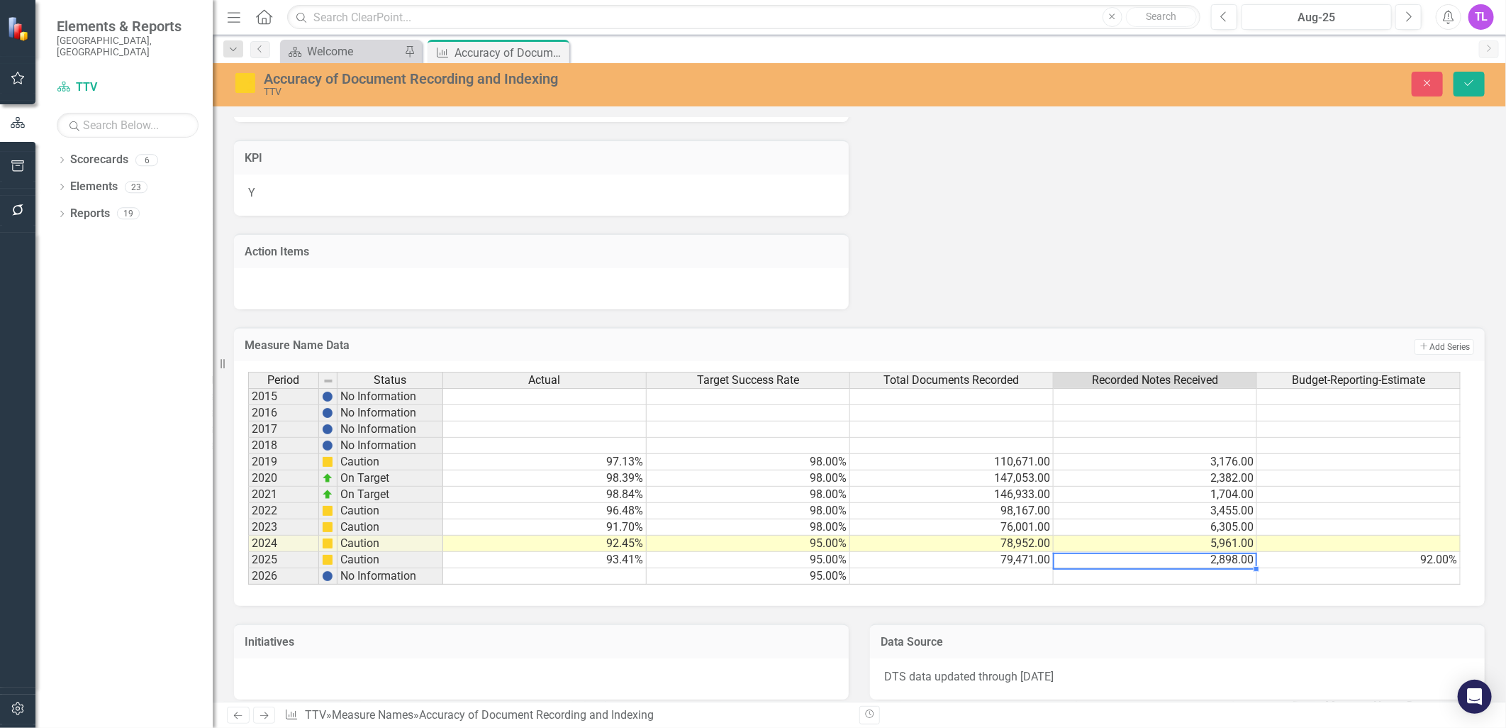
click at [990, 559] on td "79,471.00" at bounding box center [952, 560] width 204 height 16
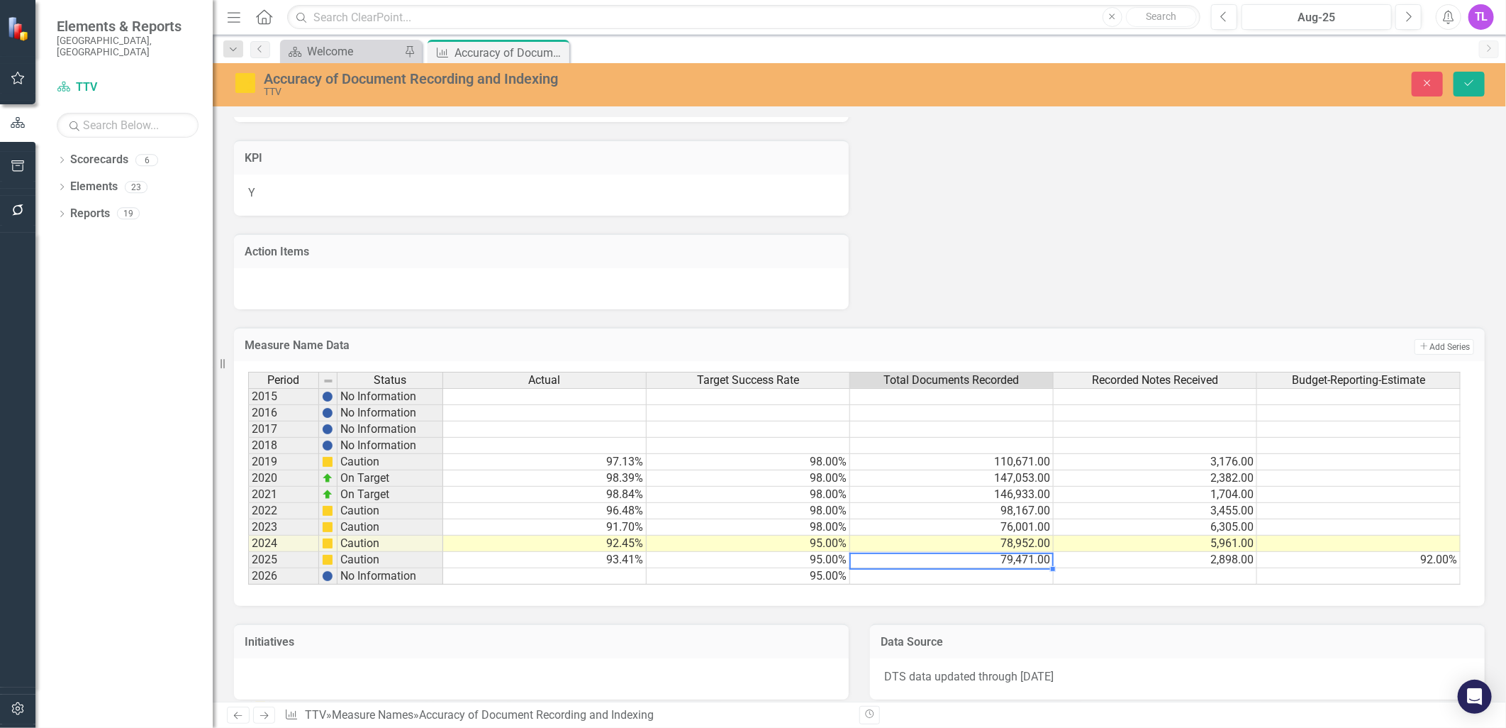
click at [990, 559] on td "79,471.00" at bounding box center [952, 560] width 204 height 16
click at [990, 559] on textarea "79471" at bounding box center [952, 560] width 204 height 17
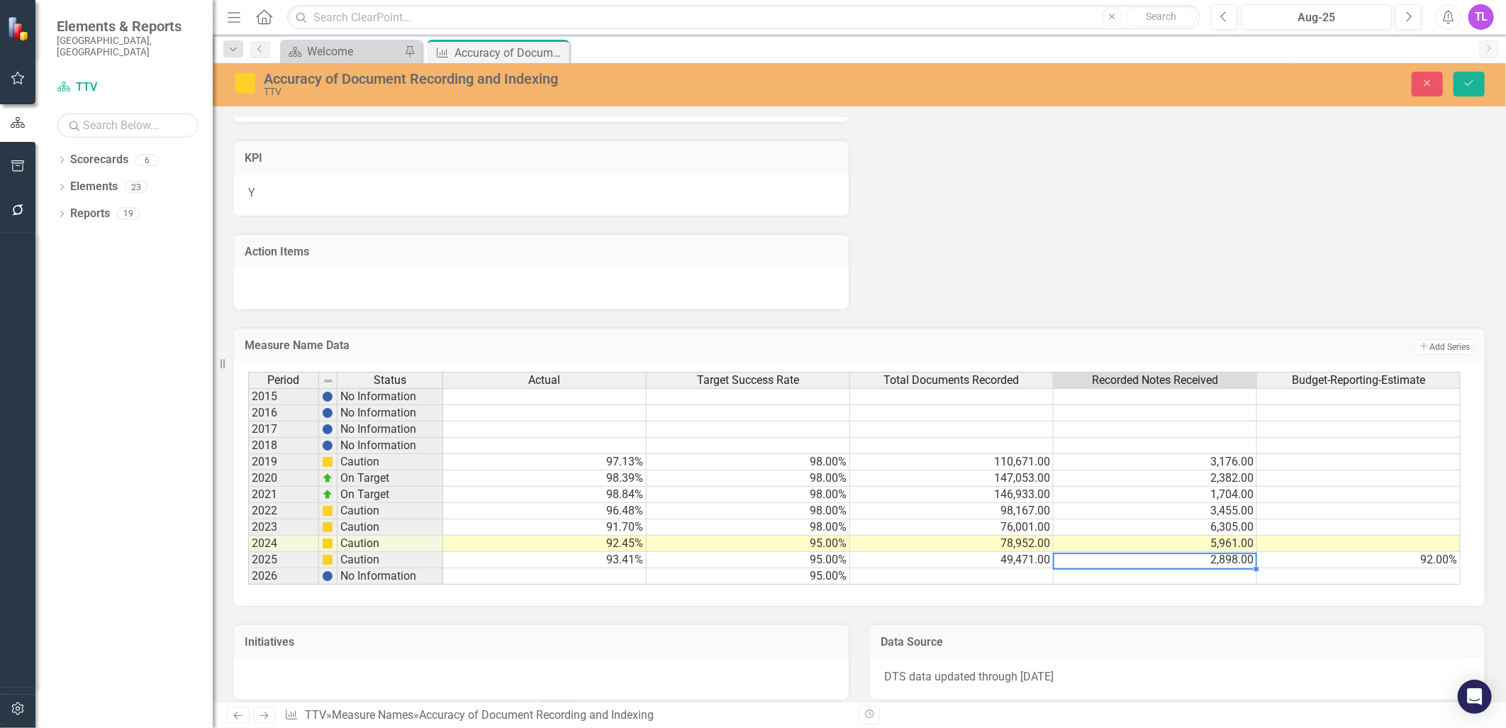
click at [1200, 558] on td "2,898.00" at bounding box center [1156, 560] width 204 height 16
click at [1200, 557] on td "2,898.00" at bounding box center [1156, 560] width 204 height 16
type textarea "2"
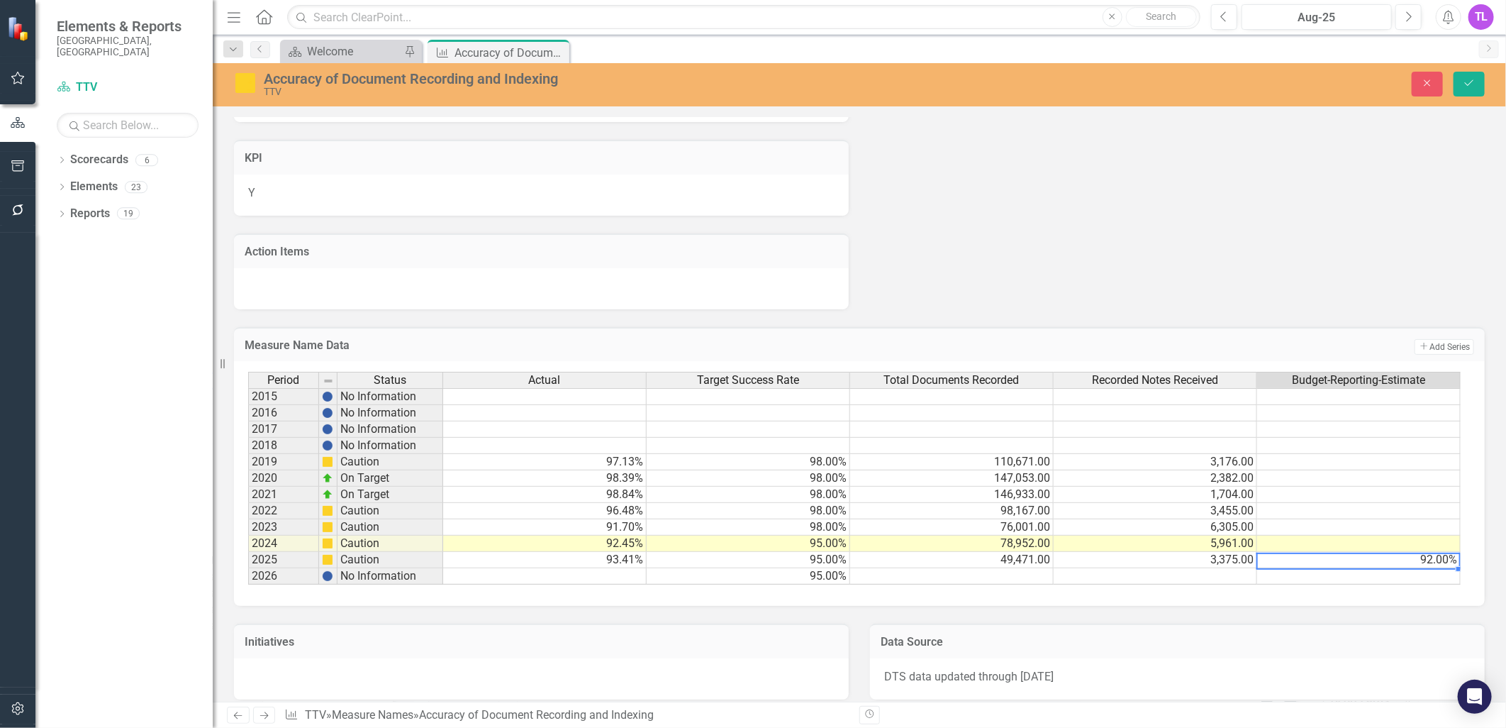
type textarea "92"
click at [1468, 83] on icon "Save" at bounding box center [1469, 83] width 13 height 10
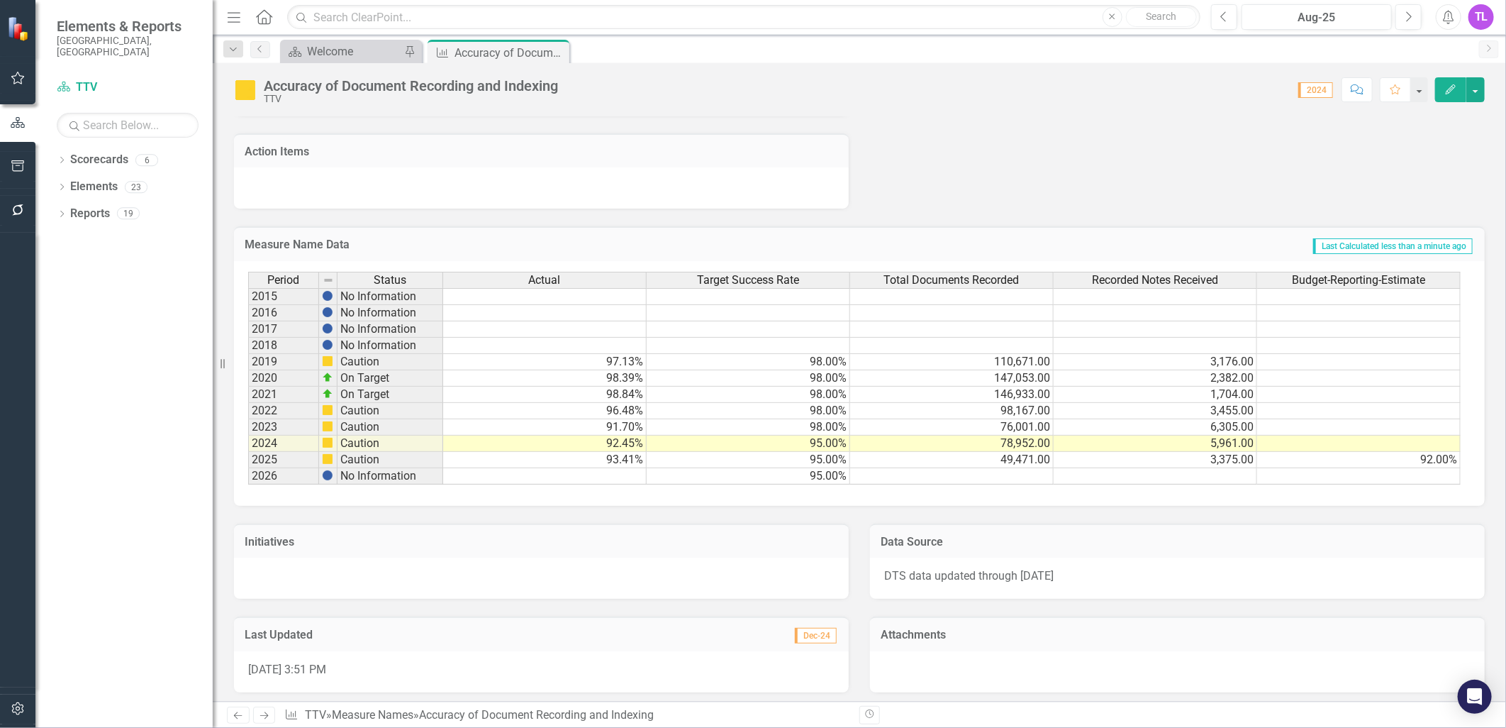
scroll to position [835, 0]
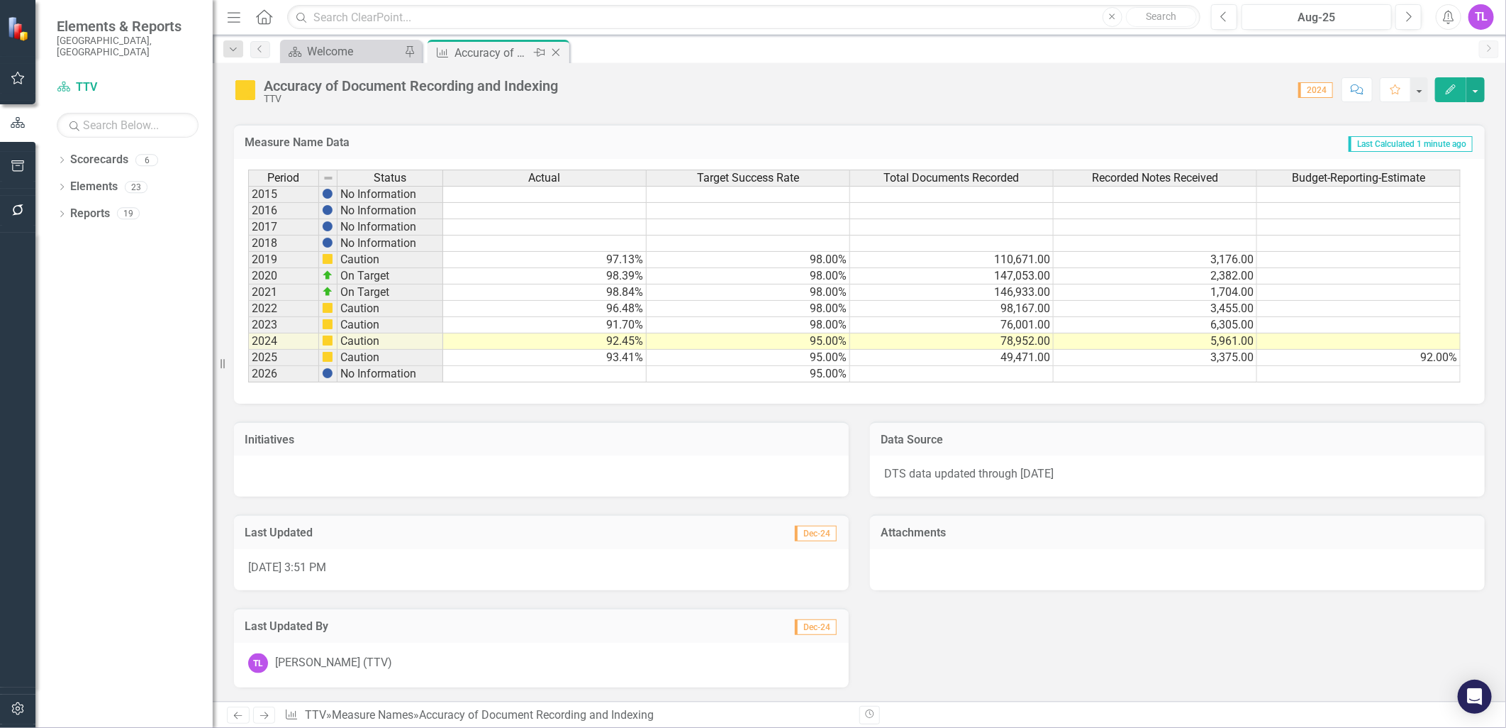
click at [557, 51] on icon "Close" at bounding box center [556, 52] width 14 height 11
